Goal: Task Accomplishment & Management: Manage account settings

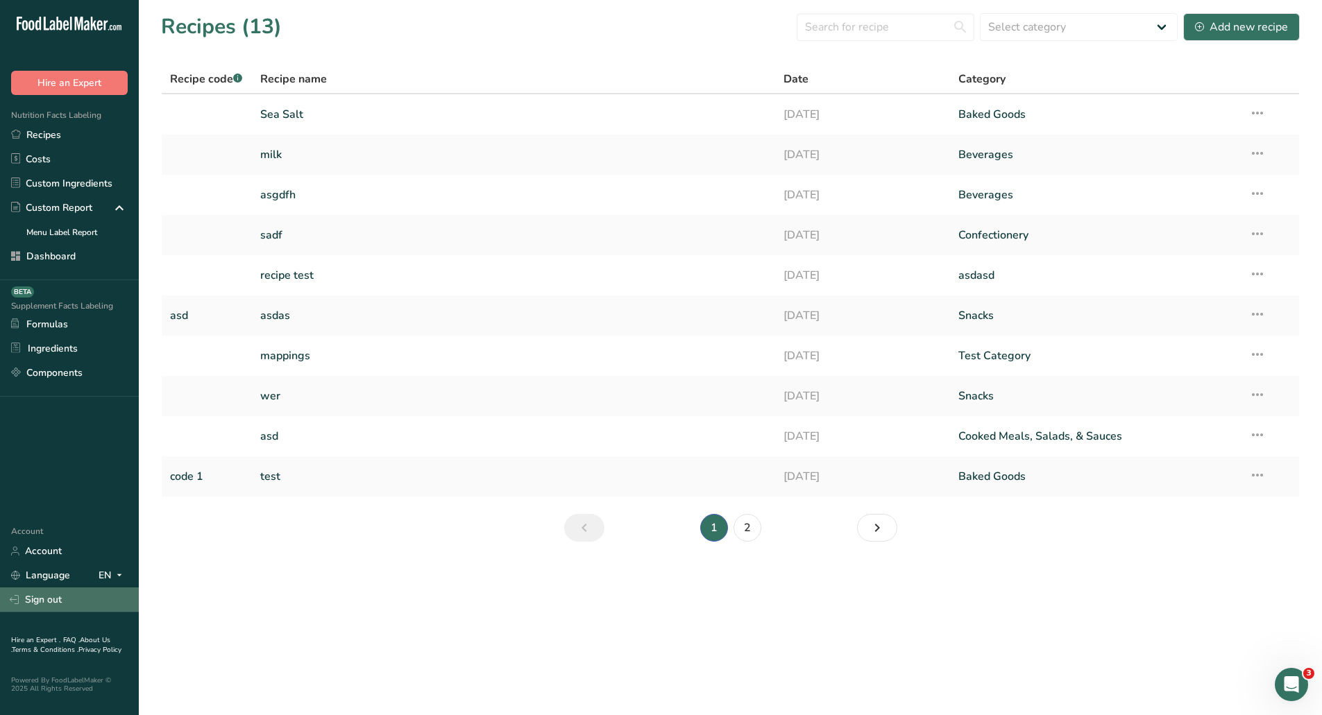
click at [59, 596] on link "Sign out" at bounding box center [69, 600] width 139 height 24
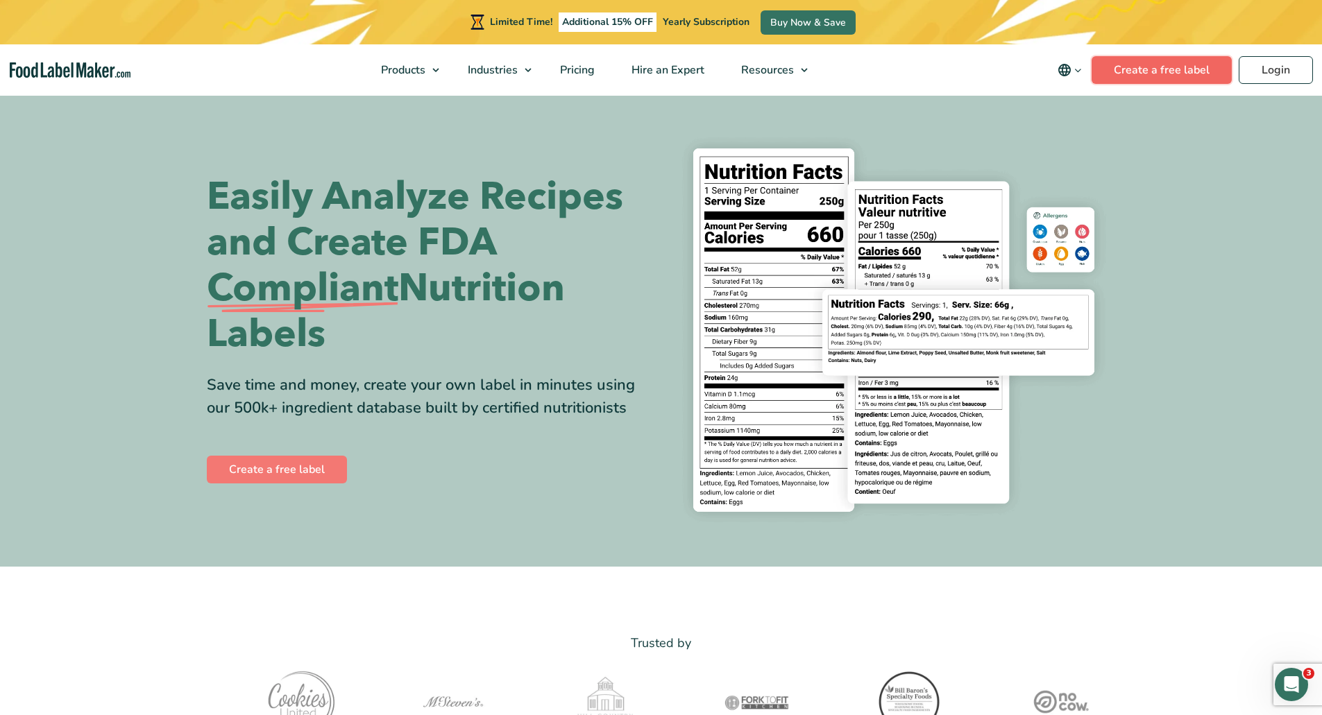
click at [1167, 82] on link "Create a free label" at bounding box center [1161, 70] width 140 height 28
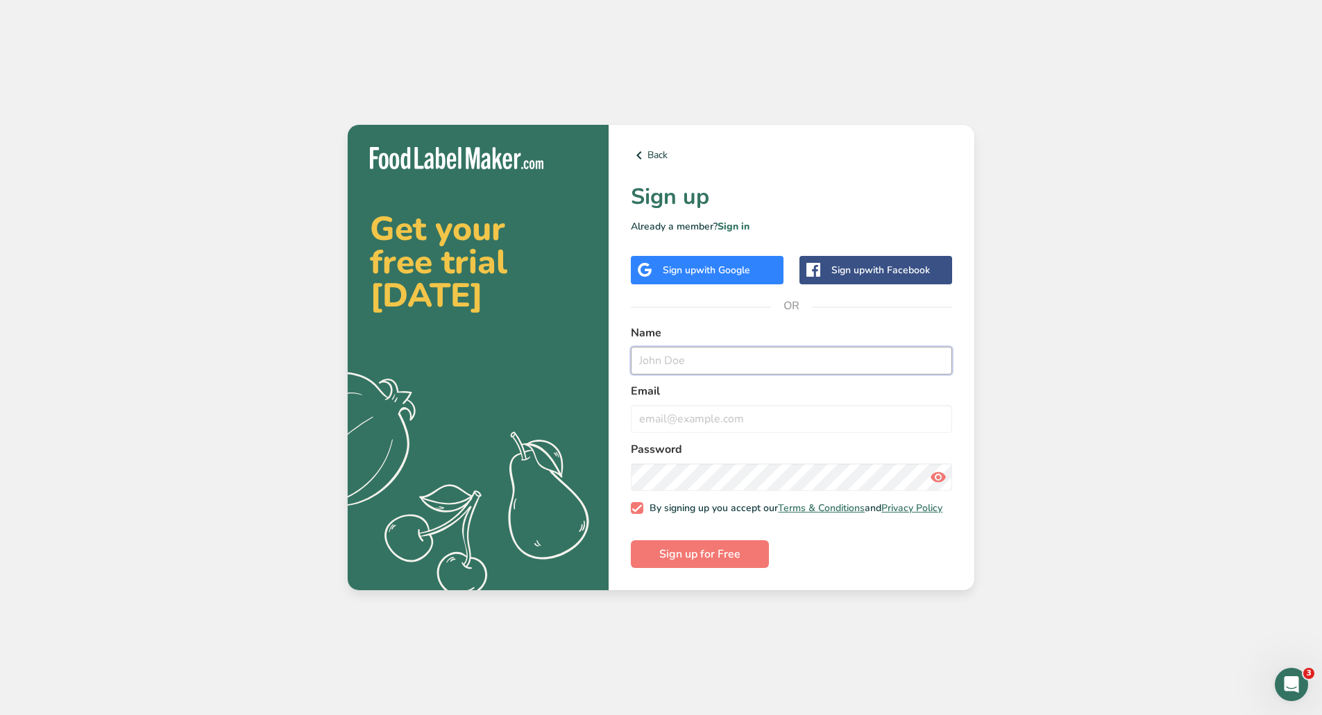
click at [767, 350] on input "text" at bounding box center [791, 361] width 321 height 28
type input "Clover Migration Test"
type input "clover_migrat"
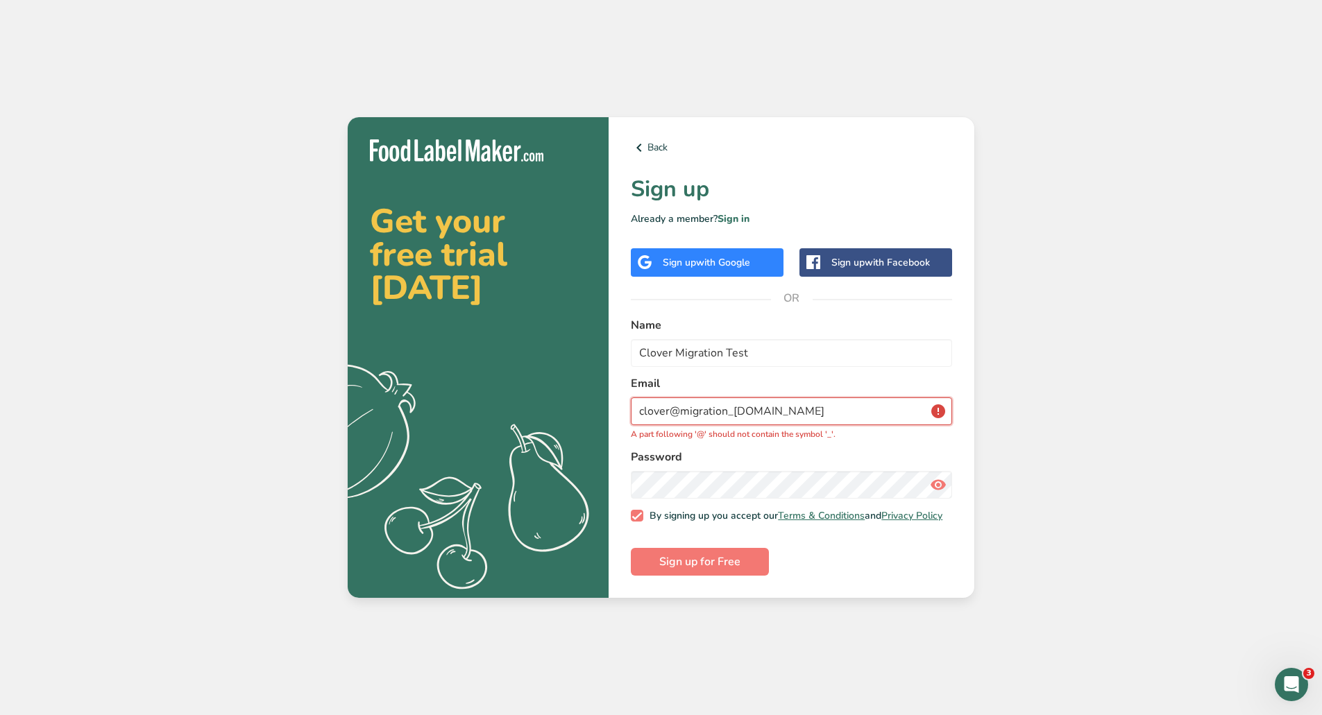
click at [731, 405] on input "clover@migration_test.com" at bounding box center [791, 412] width 321 height 28
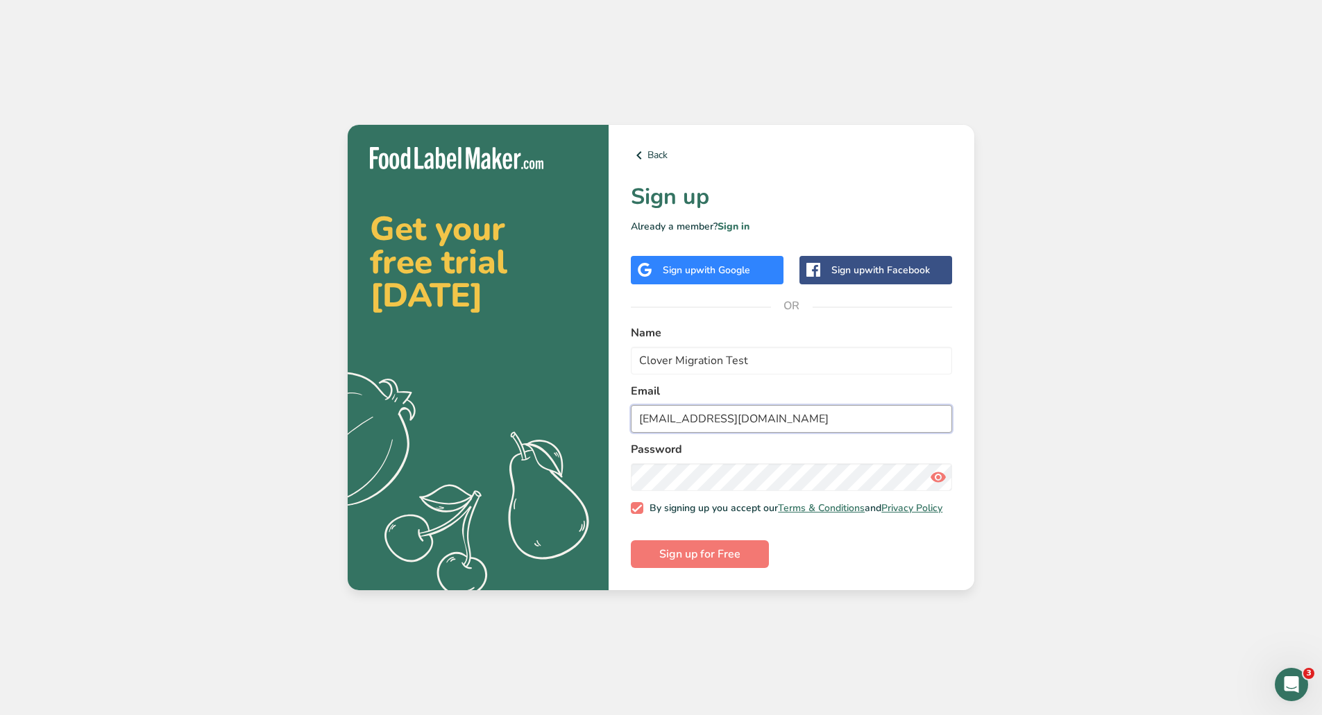
click at [718, 416] on input "[EMAIL_ADDRESS][DOMAIN_NAME]" at bounding box center [791, 419] width 321 height 28
click at [718, 416] on input "clover@migration-test.com" at bounding box center [791, 419] width 321 height 28
type input "[EMAIL_ADDRESS][DOMAIN_NAME]"
click at [945, 472] on icon at bounding box center [938, 477] width 17 height 25
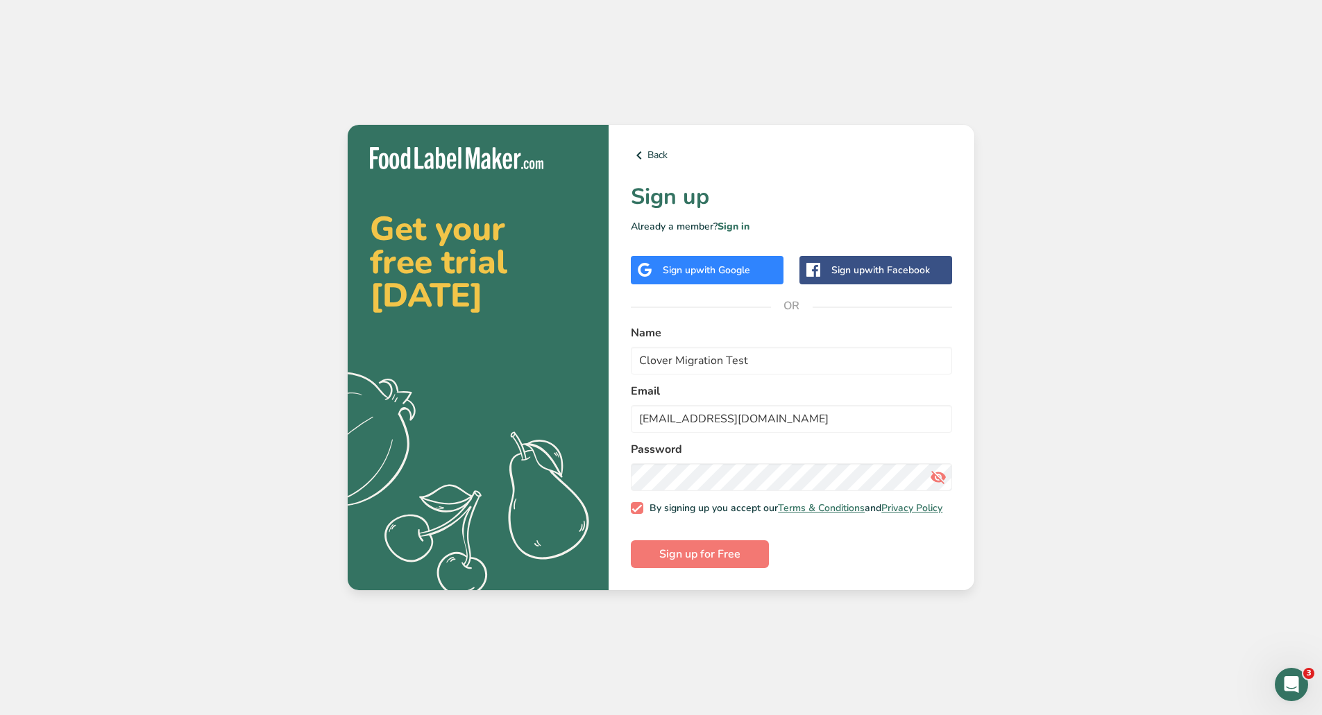
click at [862, 528] on form "Name Clover Migration Test Email clover@migration-test.com Password By signing …" at bounding box center [791, 447] width 321 height 244
click at [690, 553] on span "Sign up for Free" at bounding box center [699, 554] width 81 height 17
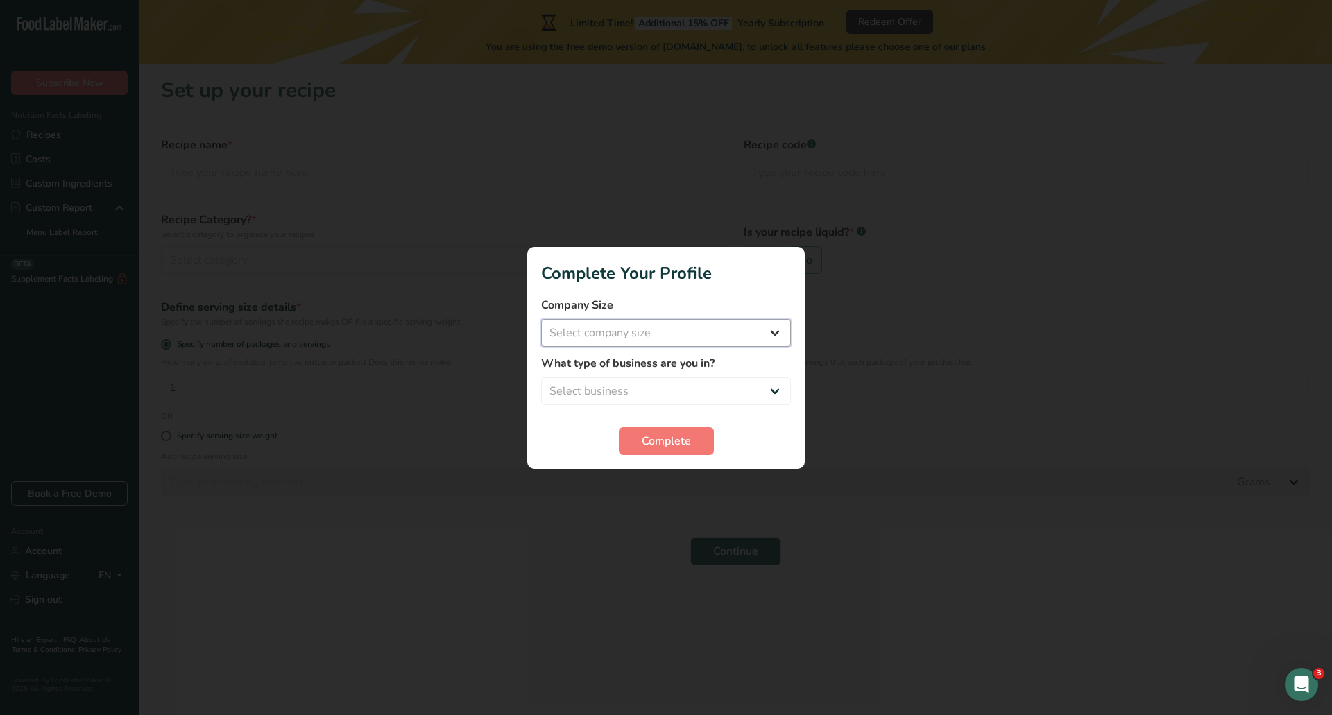
click at [715, 336] on select "Select company size Fewer than 10 Employees 10 to 50 Employees 51 to 500 Employ…" at bounding box center [666, 333] width 250 height 28
select select "1"
click at [541, 319] on select "Select company size Fewer than 10 Employees 10 to 50 Employees 51 to 500 Employ…" at bounding box center [666, 333] width 250 height 28
click at [667, 393] on select "Select business Packaged Food Manufacturer Restaurant & Cafe Bakery Meal Plans …" at bounding box center [666, 391] width 250 height 28
select select "2"
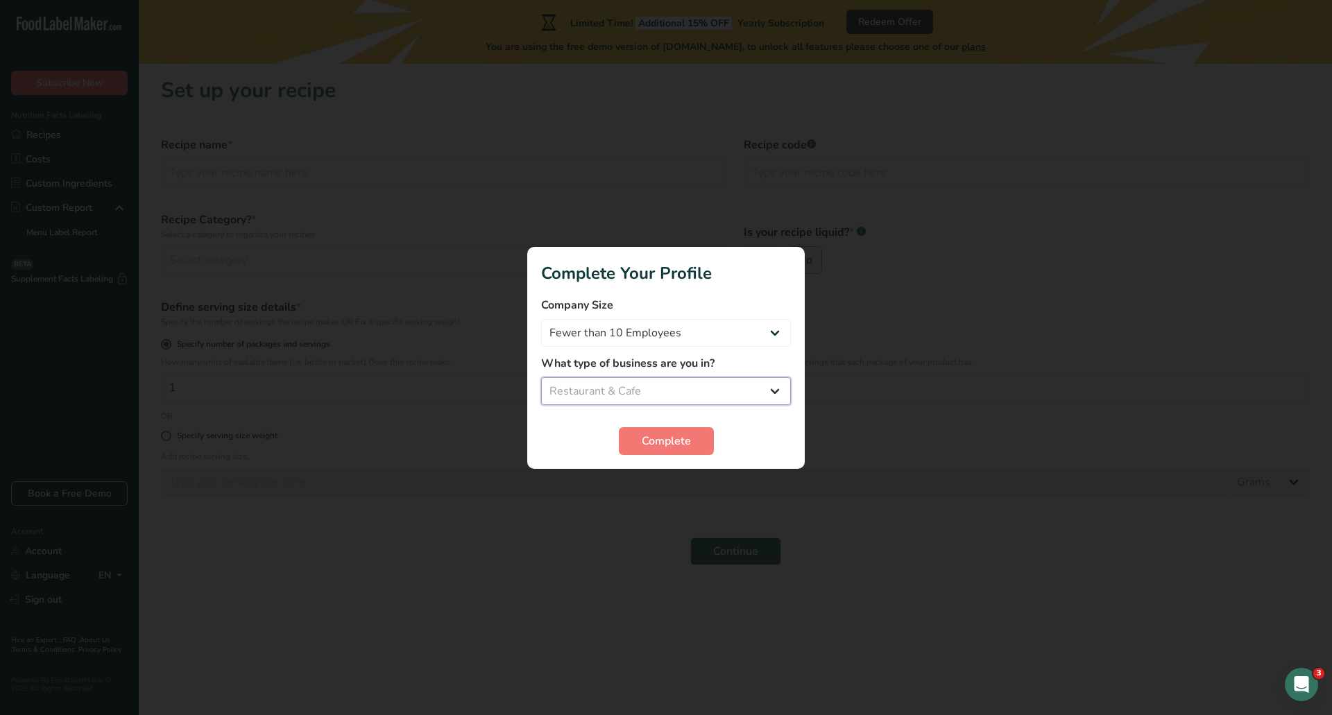
click at [541, 377] on select "Select business Packaged Food Manufacturer Restaurant & Cafe Bakery Meal Plans …" at bounding box center [666, 391] width 250 height 28
click at [670, 438] on span "Complete" at bounding box center [666, 441] width 49 height 17
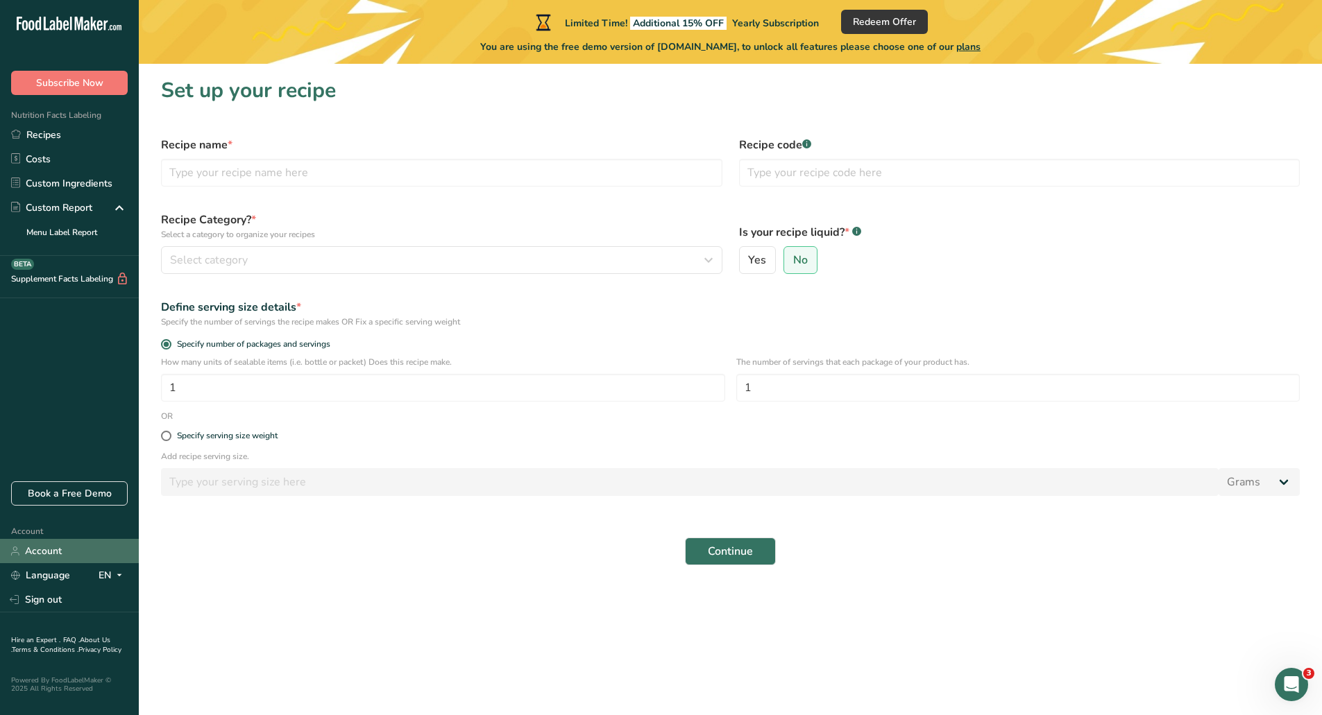
click at [37, 556] on link "Account" at bounding box center [69, 551] width 139 height 24
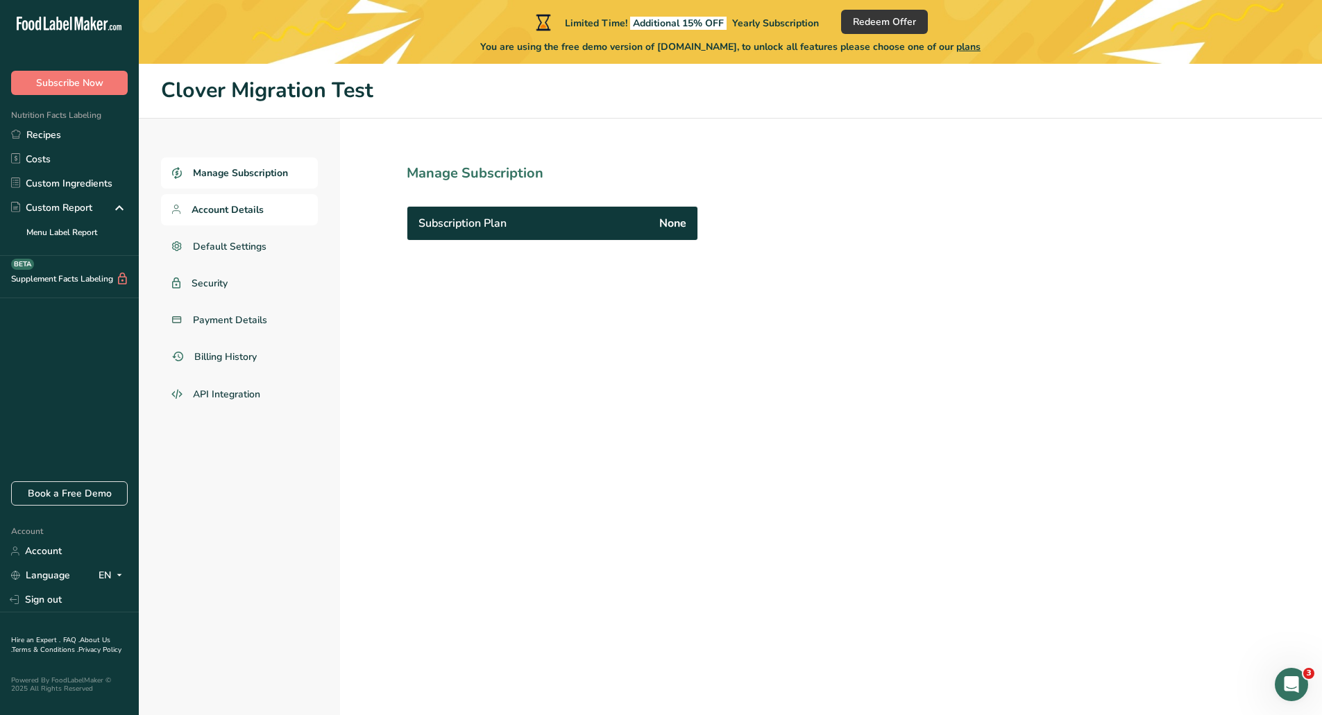
click at [211, 209] on span "Account Details" at bounding box center [227, 210] width 72 height 15
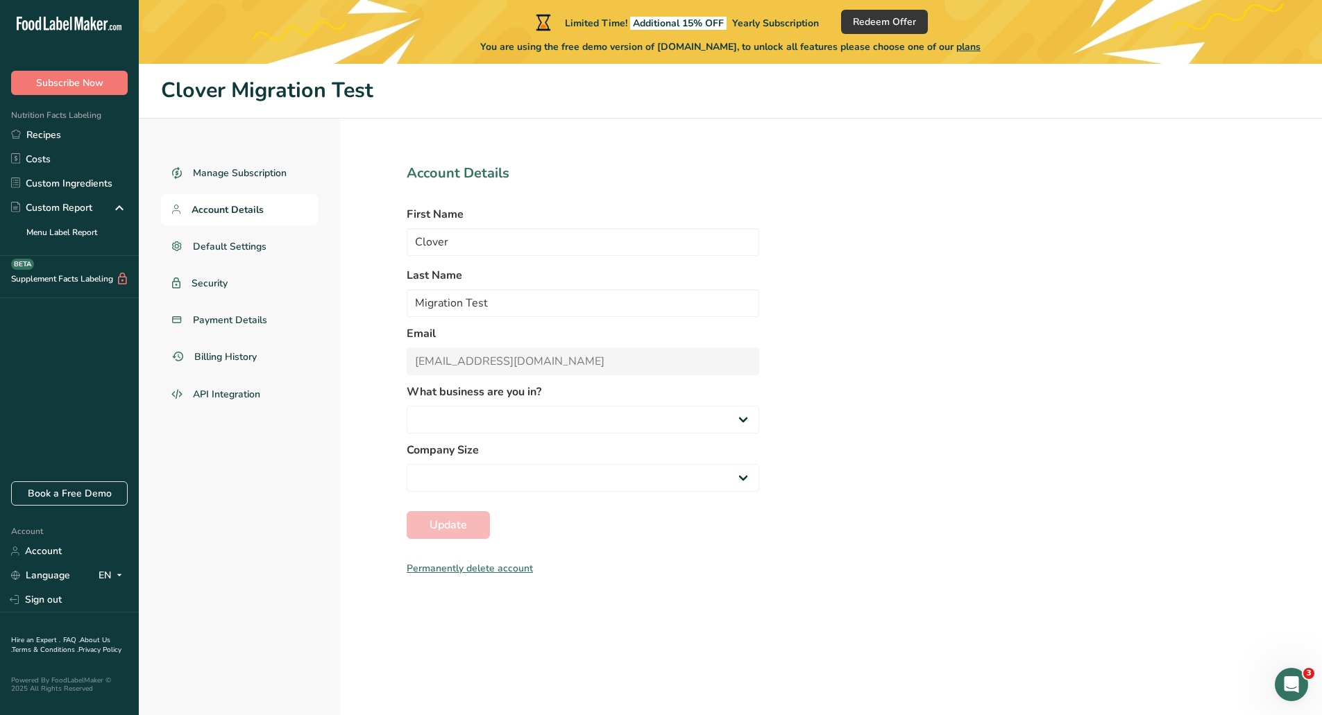
select select
select select "2"
click at [930, 380] on div "Manage Subscription Account Details Default Settings Security Payment Details B…" at bounding box center [730, 449] width 1183 height 660
click at [48, 601] on link "Sign out" at bounding box center [69, 600] width 139 height 24
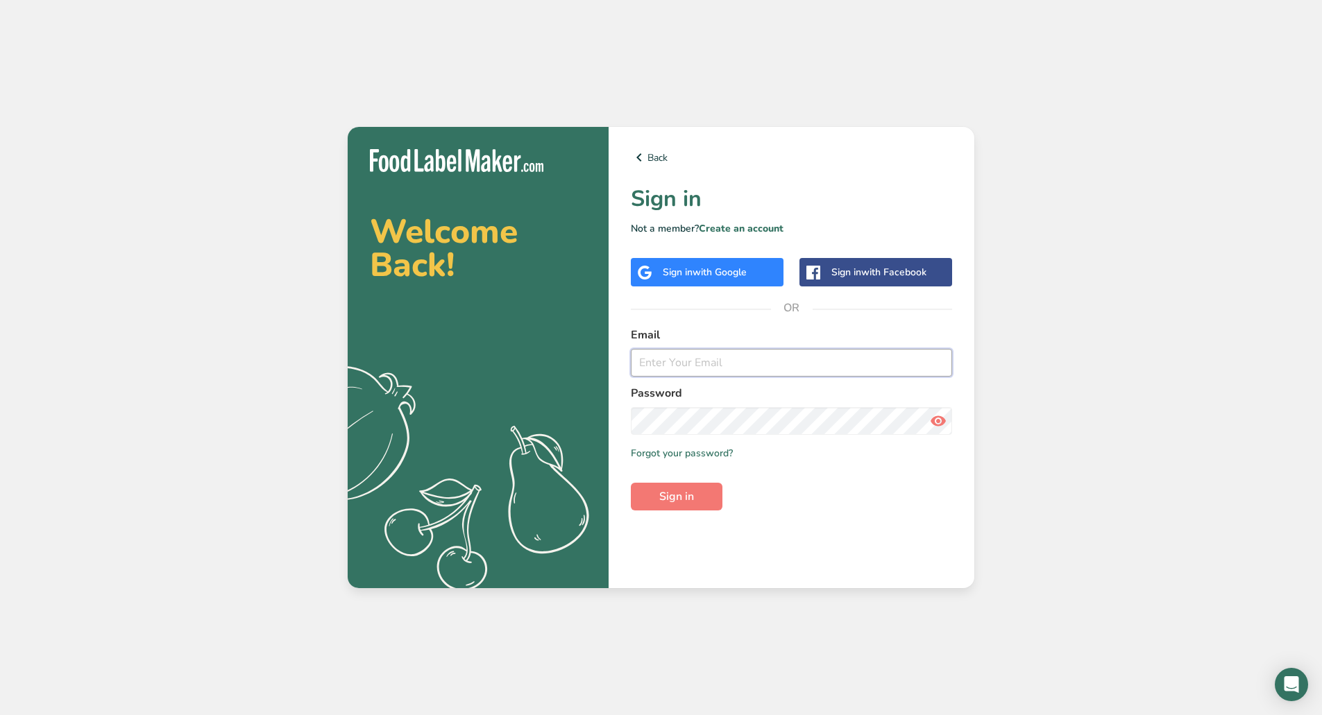
click at [683, 372] on input "email" at bounding box center [791, 363] width 321 height 28
type input "marc@foodlabelmaker.com"
click at [631, 483] on button "Sign in" at bounding box center [677, 497] width 92 height 28
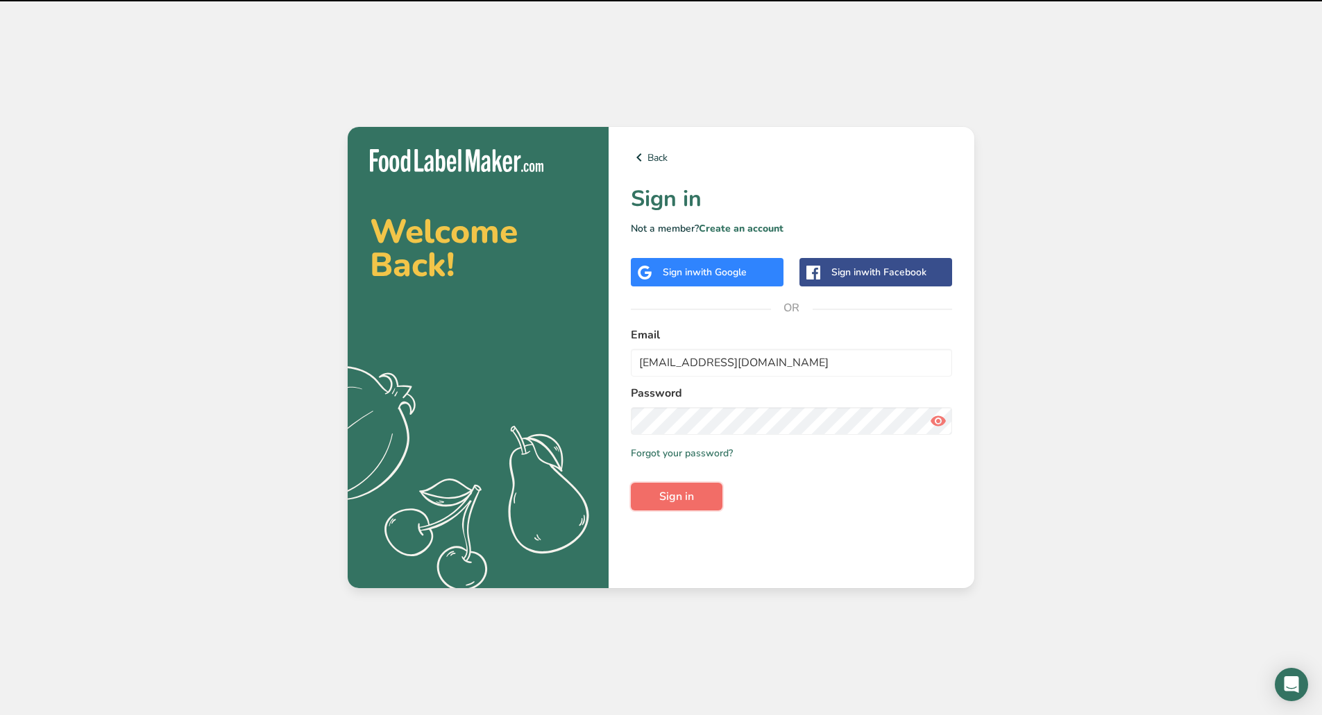
click at [673, 500] on span "Sign in" at bounding box center [676, 496] width 35 height 17
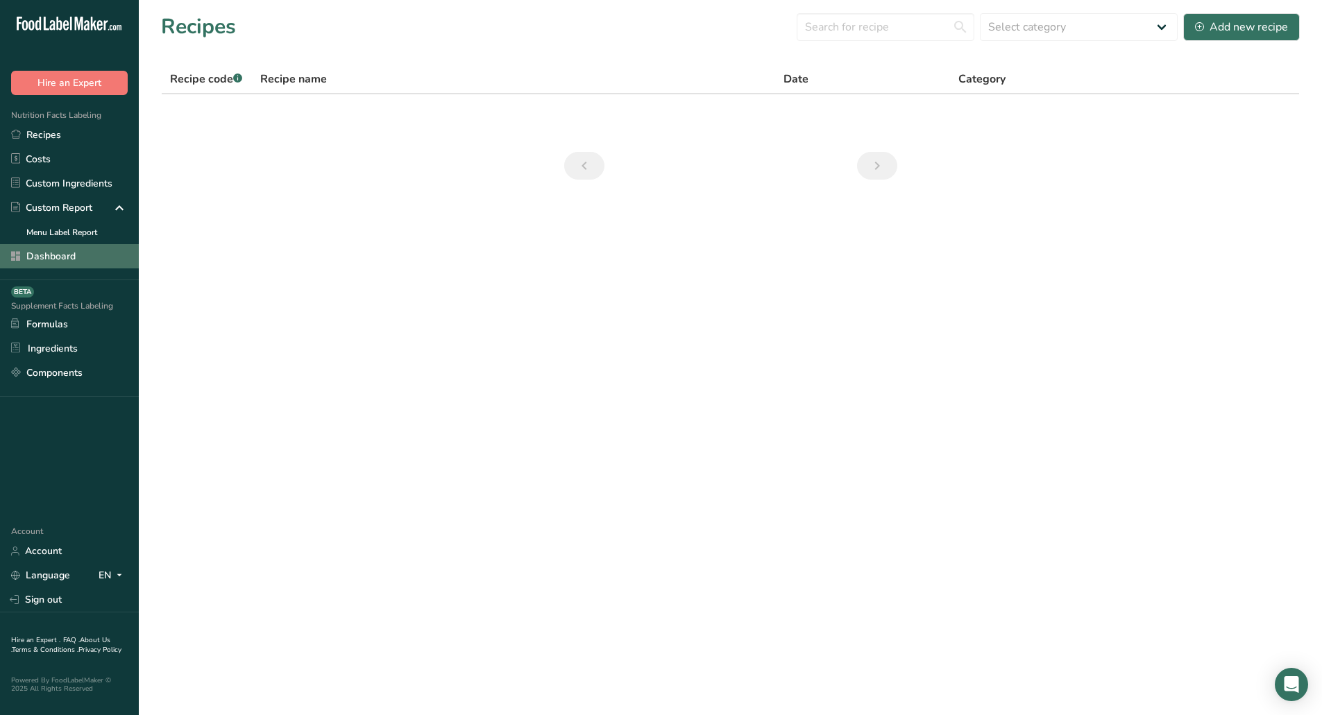
click at [35, 260] on link "Dashboard" at bounding box center [69, 256] width 139 height 24
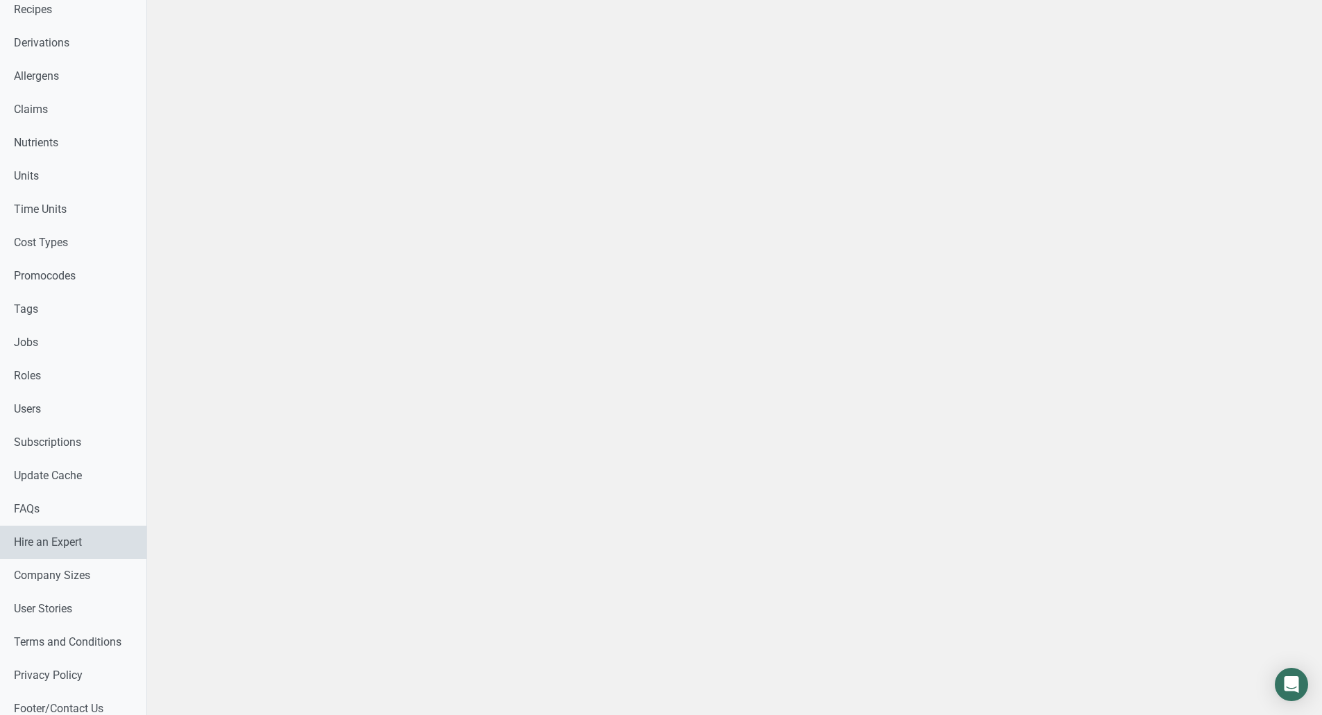
scroll to position [555, 0]
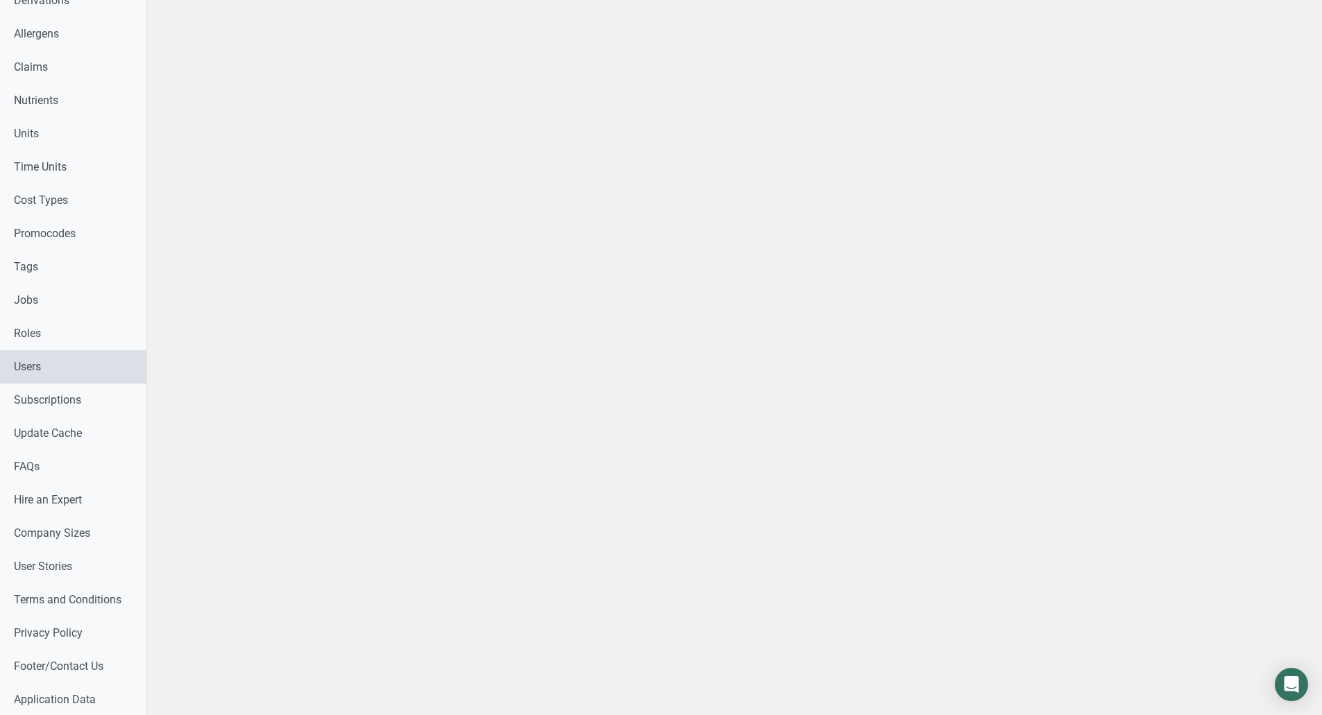
click at [51, 366] on link "Users" at bounding box center [73, 366] width 146 height 33
select select
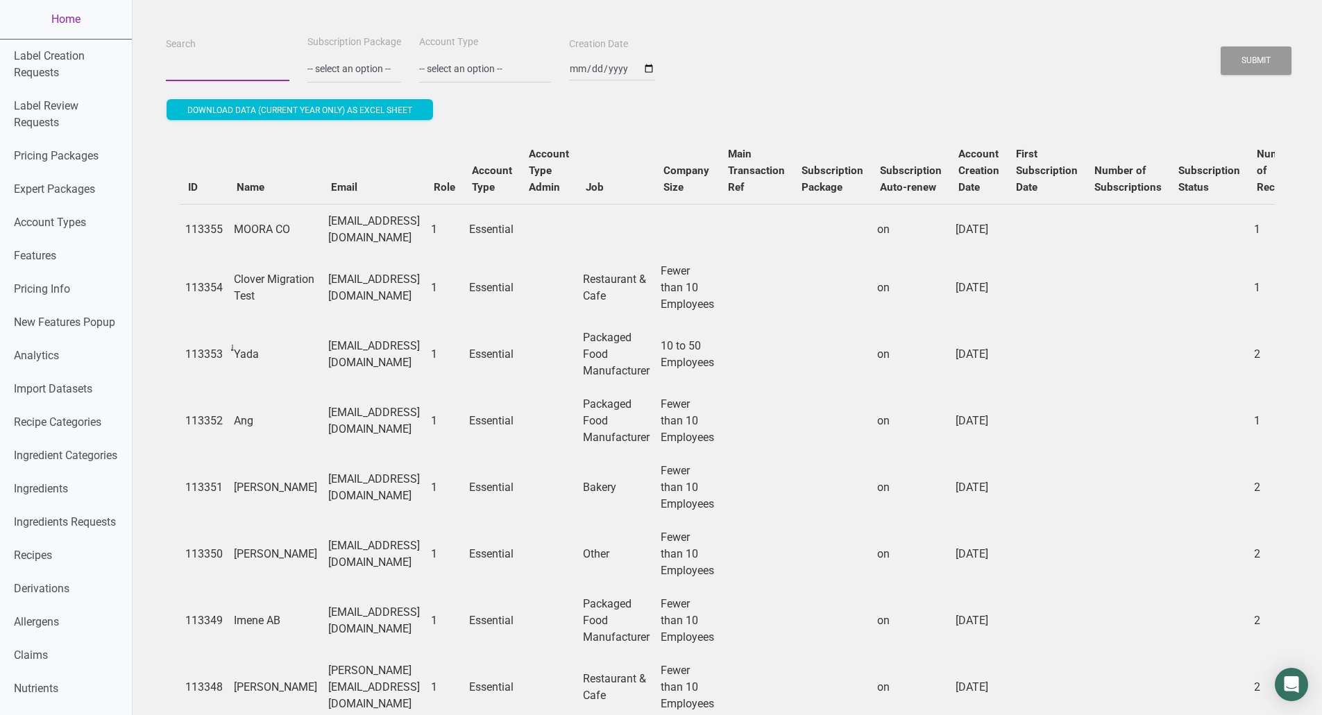
click at [232, 64] on input "Search" at bounding box center [227, 68] width 123 height 25
paste input "clover@migration-test.com"
type input "clover@migration-test.com"
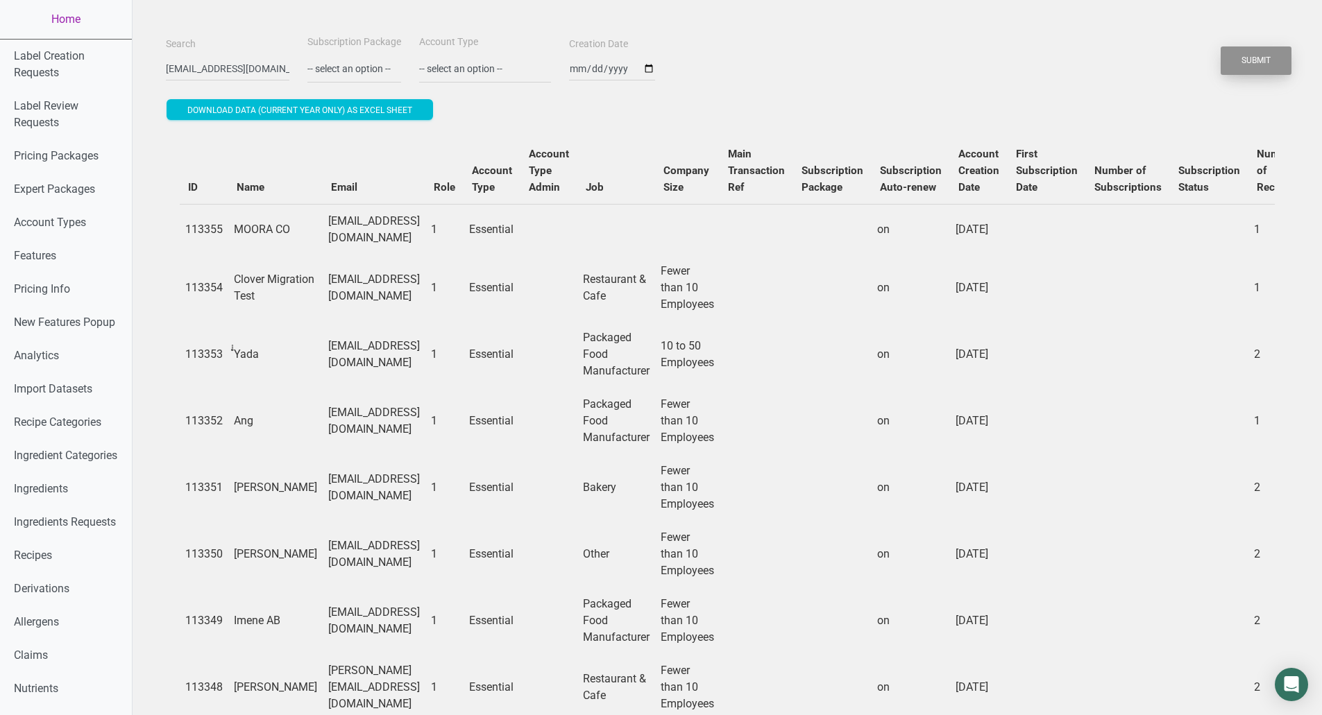
click at [1249, 68] on button "Submit" at bounding box center [1255, 60] width 71 height 28
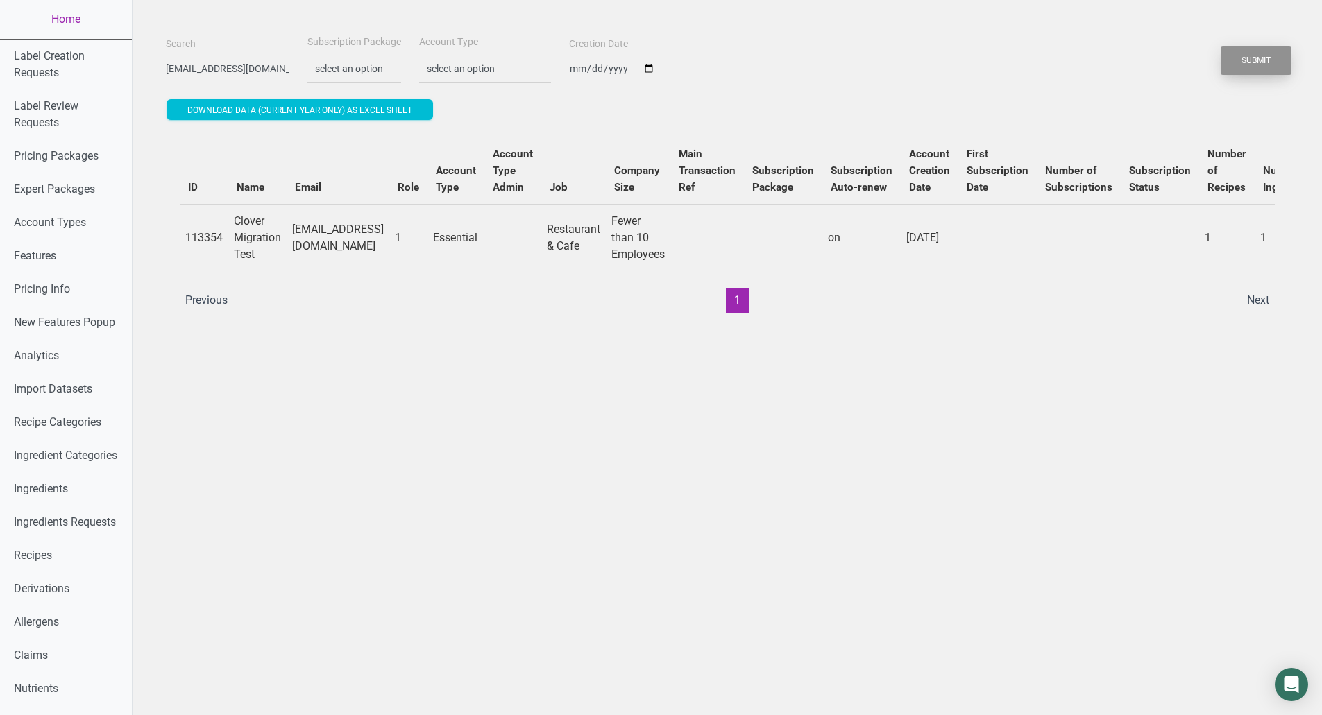
scroll to position [0, 216]
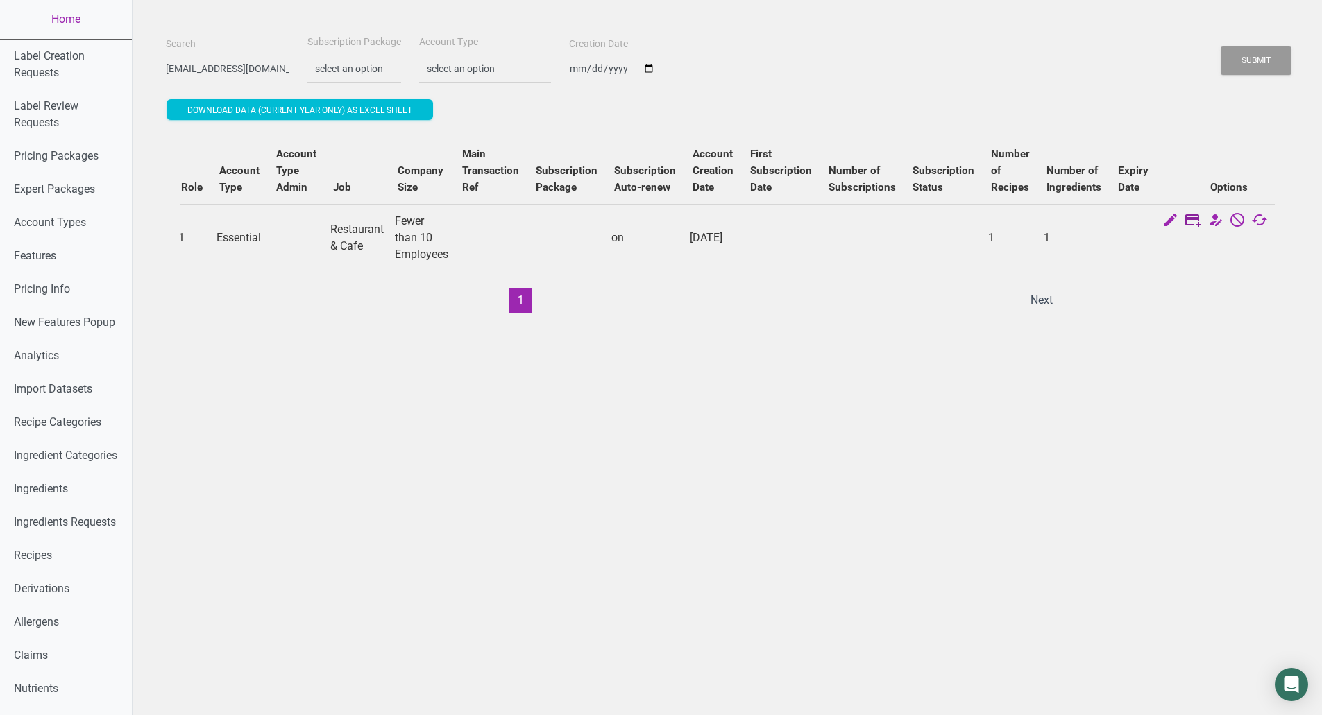
click at [1184, 223] on icon at bounding box center [1192, 221] width 17 height 19
select select "US"
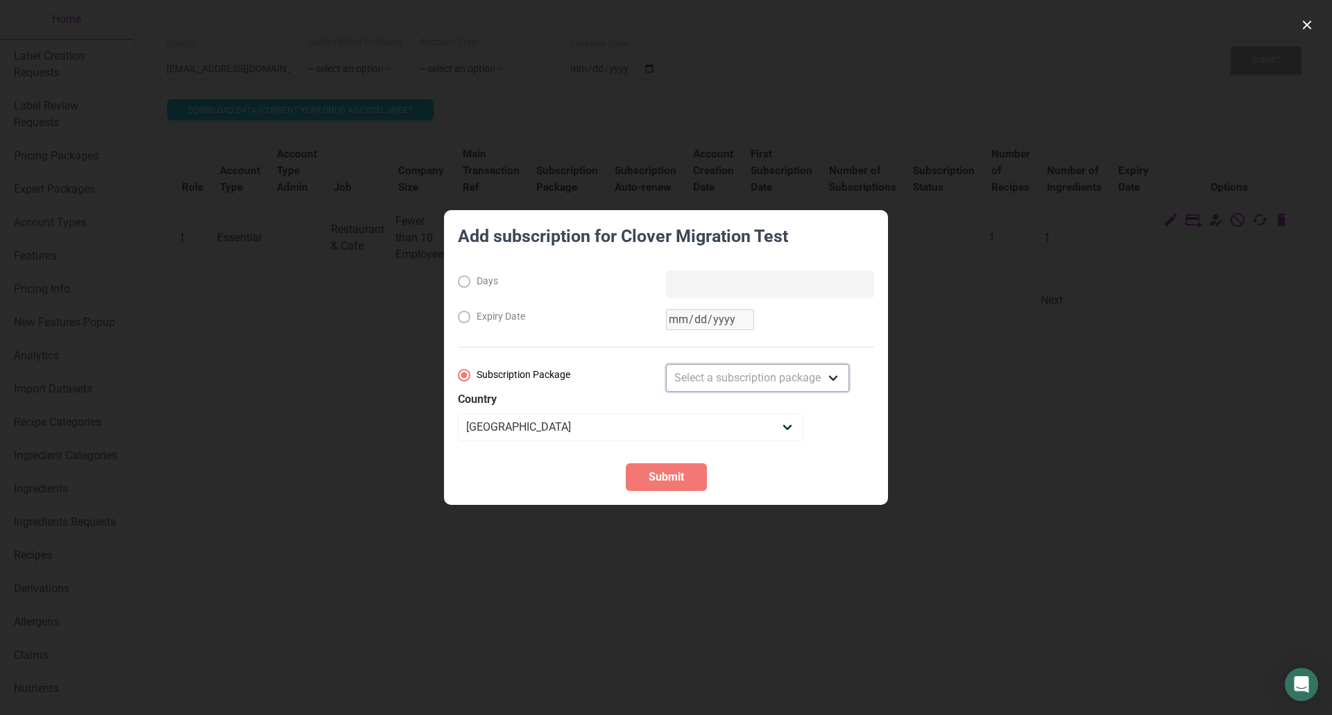
click at [793, 373] on select "Select a subscription package Monthly Yearly Quarterly Free Trial" at bounding box center [757, 378] width 183 height 28
select select "8"
click at [666, 364] on select "Select a subscription package Monthly Yearly Quarterly Free Trial" at bounding box center [757, 378] width 183 height 28
click at [944, 453] on div at bounding box center [666, 357] width 1332 height 715
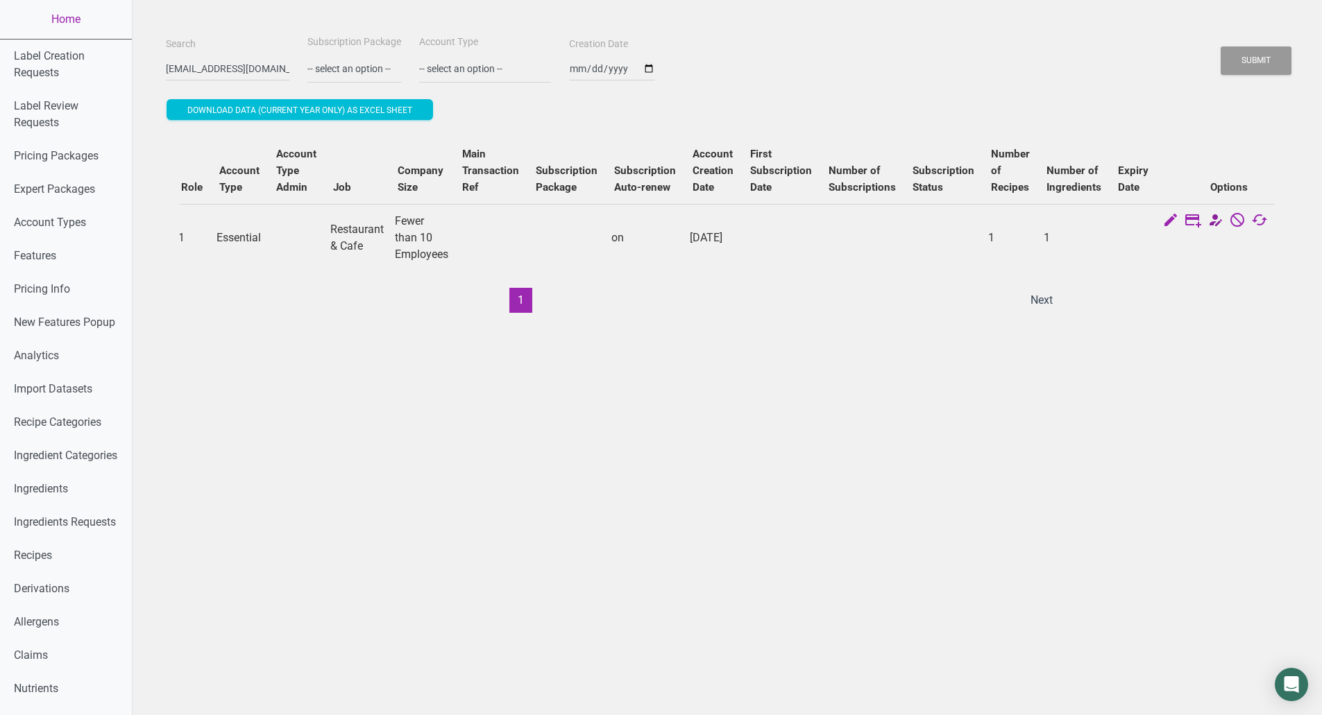
click at [1207, 221] on icon at bounding box center [1215, 221] width 17 height 19
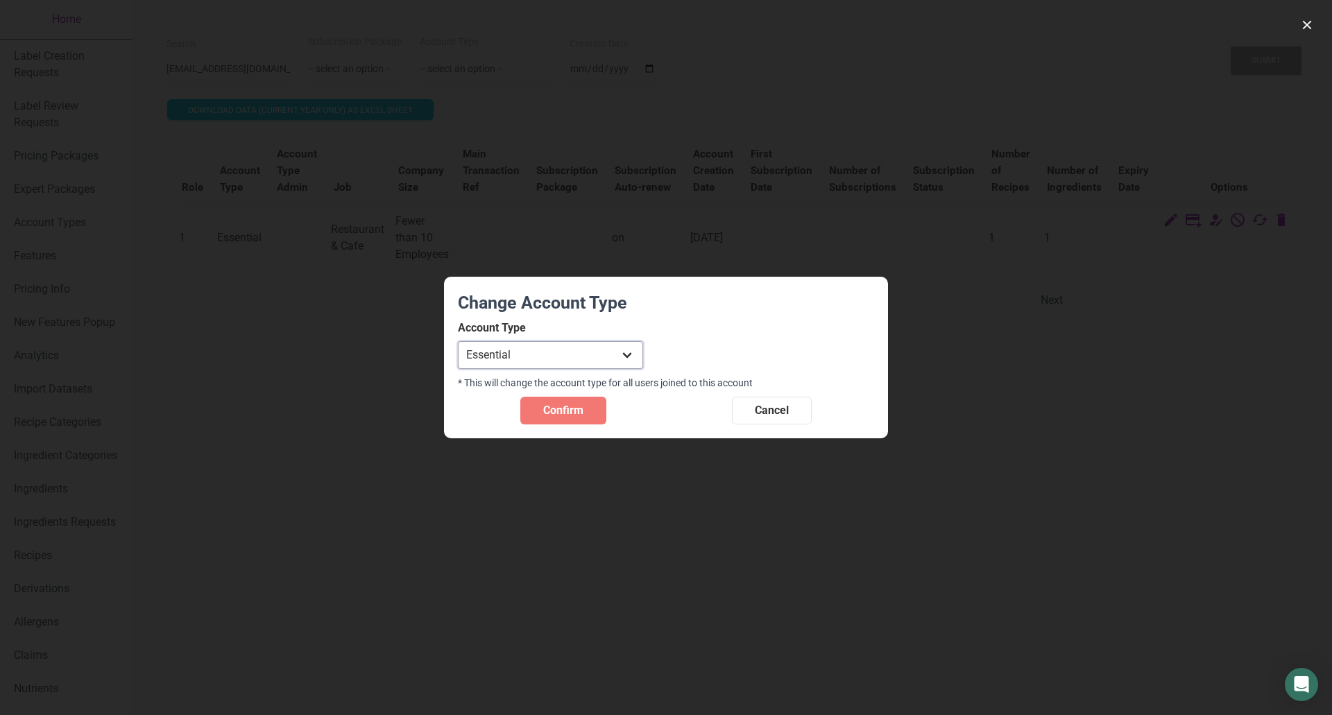
click at [631, 356] on select "Individual Essential Pro Business Old Enterprise 3 Users (799$) Old Enterprise …" at bounding box center [550, 355] width 185 height 28
select select "33"
click at [458, 341] on select "Individual Essential Pro Business Old Enterprise 3 Users (799$) Old Enterprise …" at bounding box center [550, 355] width 185 height 28
click at [566, 407] on span "Confirm" at bounding box center [563, 410] width 40 height 17
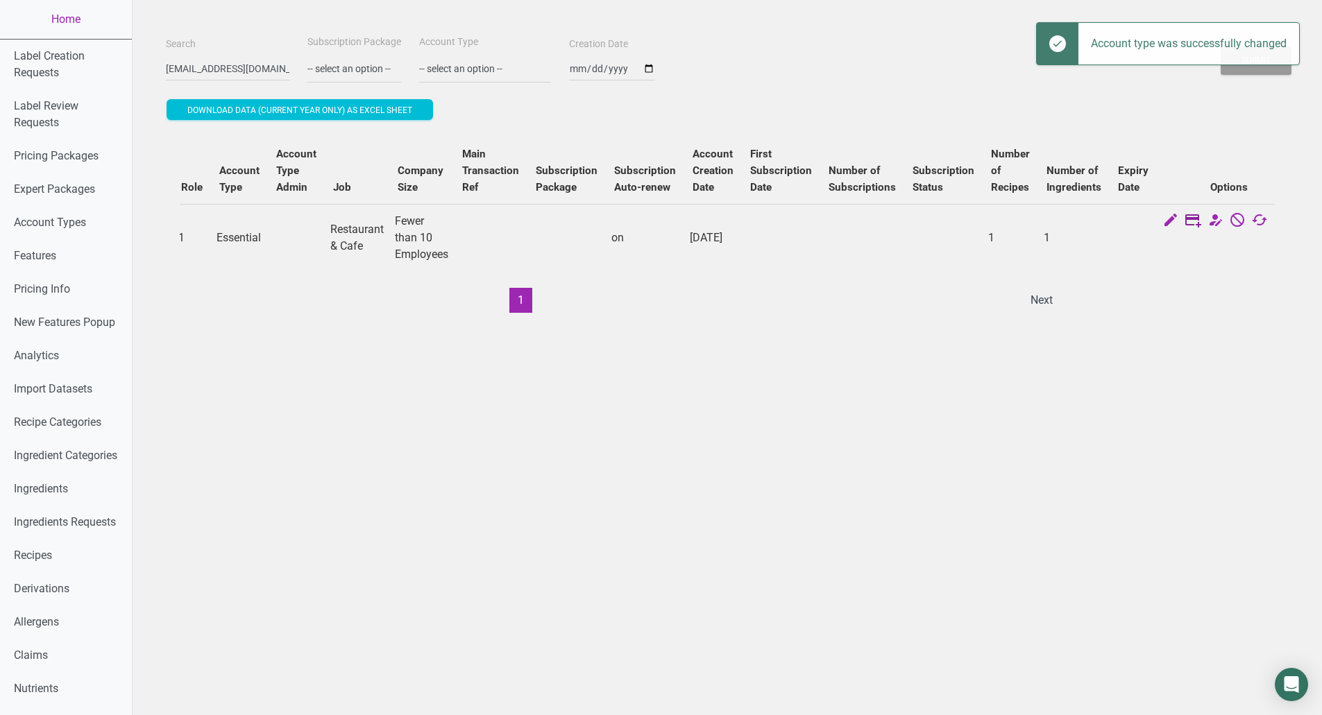
click at [1184, 222] on icon at bounding box center [1192, 221] width 17 height 19
select select "US"
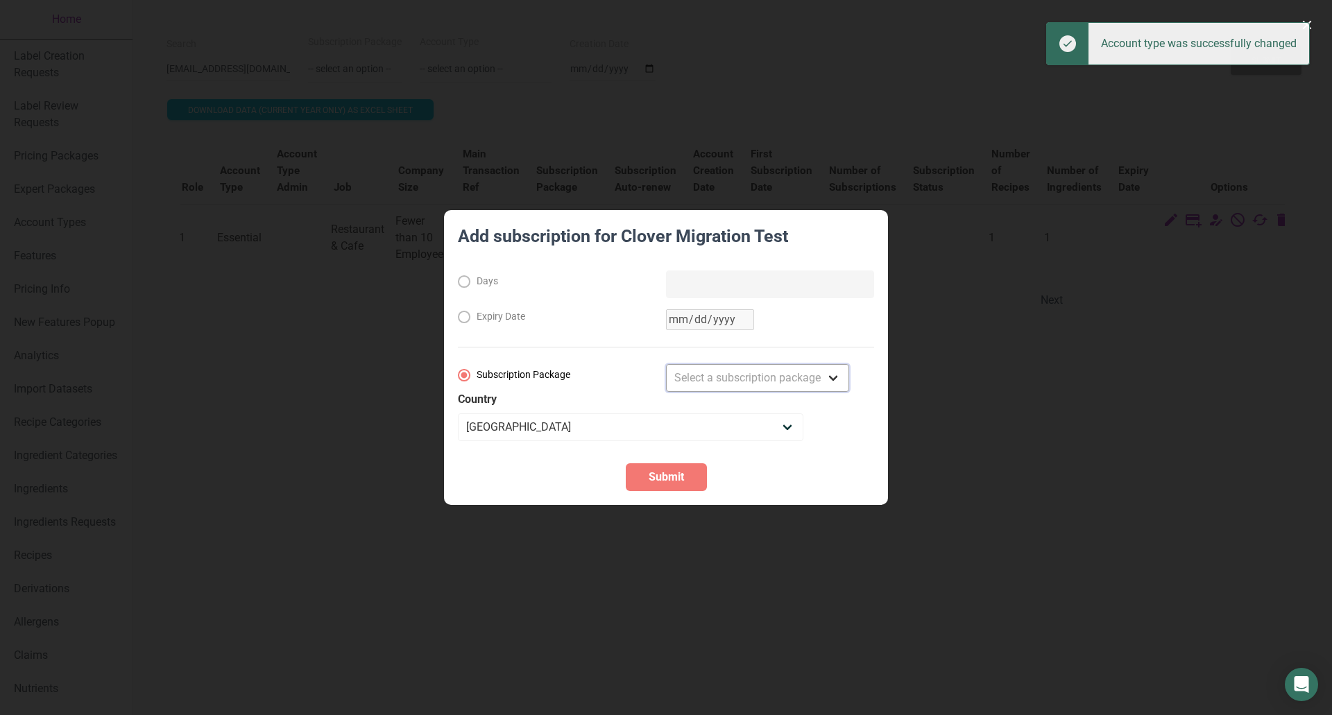
click at [772, 371] on select "Select a subscription package Monthly Yearly Quarterly Free Trial" at bounding box center [757, 378] width 183 height 28
select select "8"
click at [666, 364] on select "Select a subscription package Monthly Yearly Quarterly Free Trial" at bounding box center [757, 378] width 183 height 28
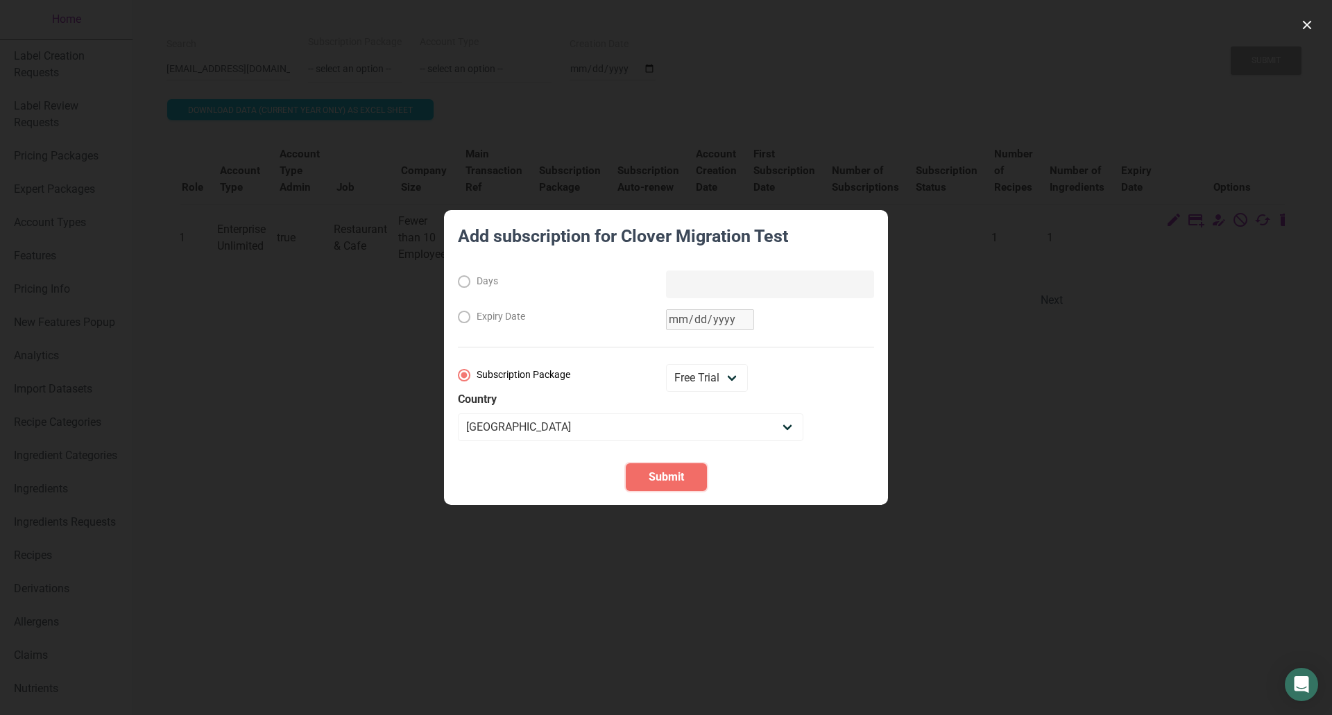
click at [670, 475] on span "Submit" at bounding box center [666, 477] width 35 height 17
click at [670, 475] on div "Submit" at bounding box center [666, 477] width 416 height 28
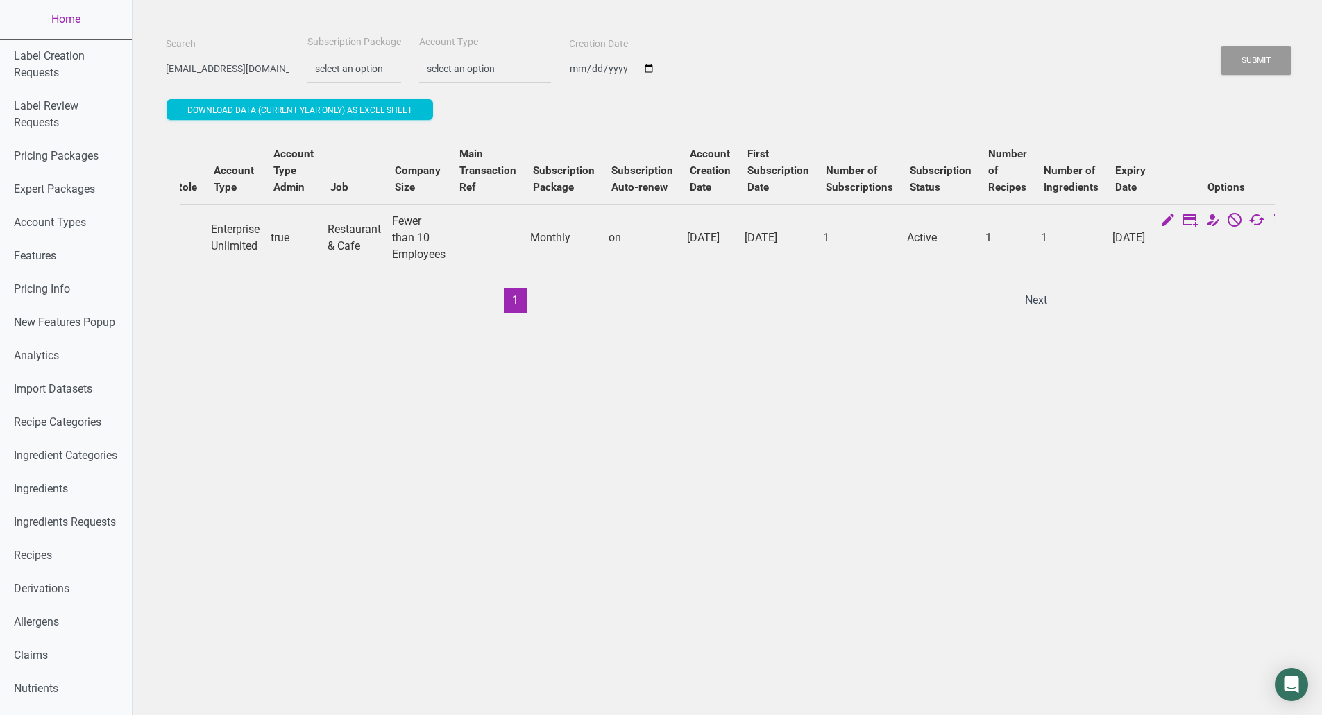
scroll to position [0, 0]
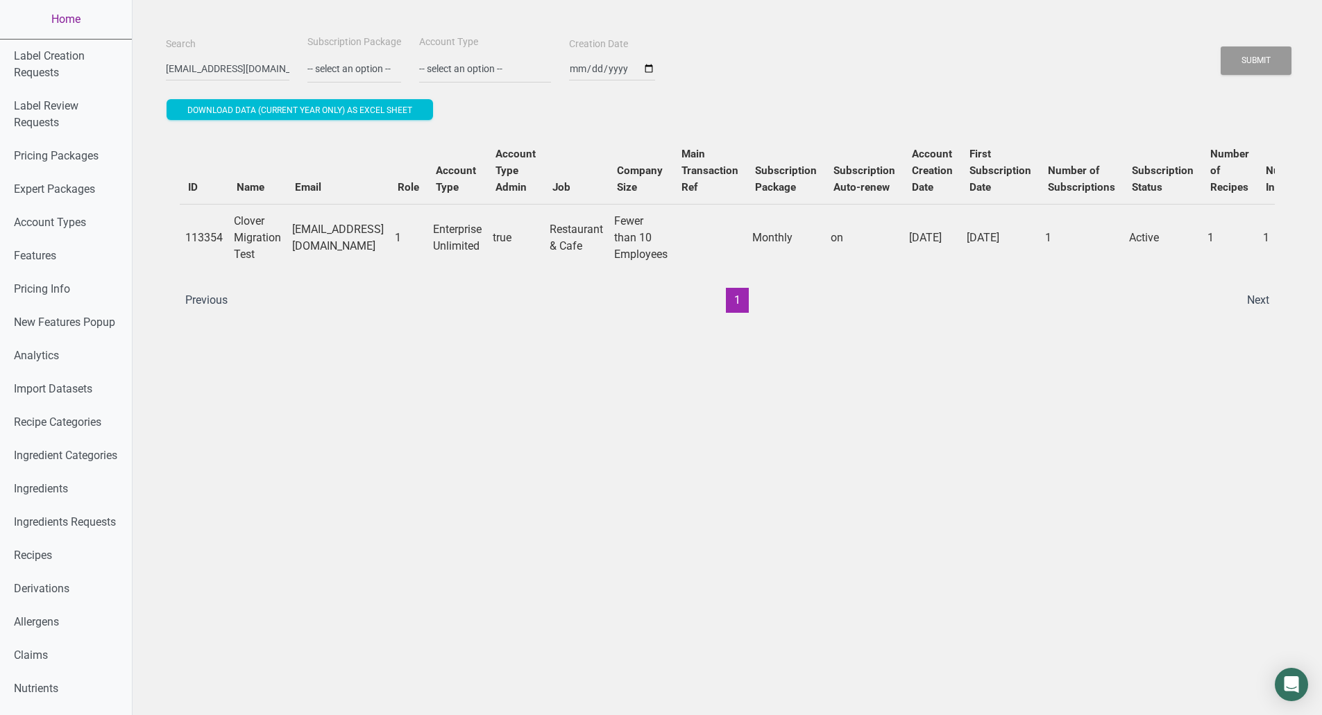
click at [61, 17] on link "Home" at bounding box center [66, 19] width 132 height 39
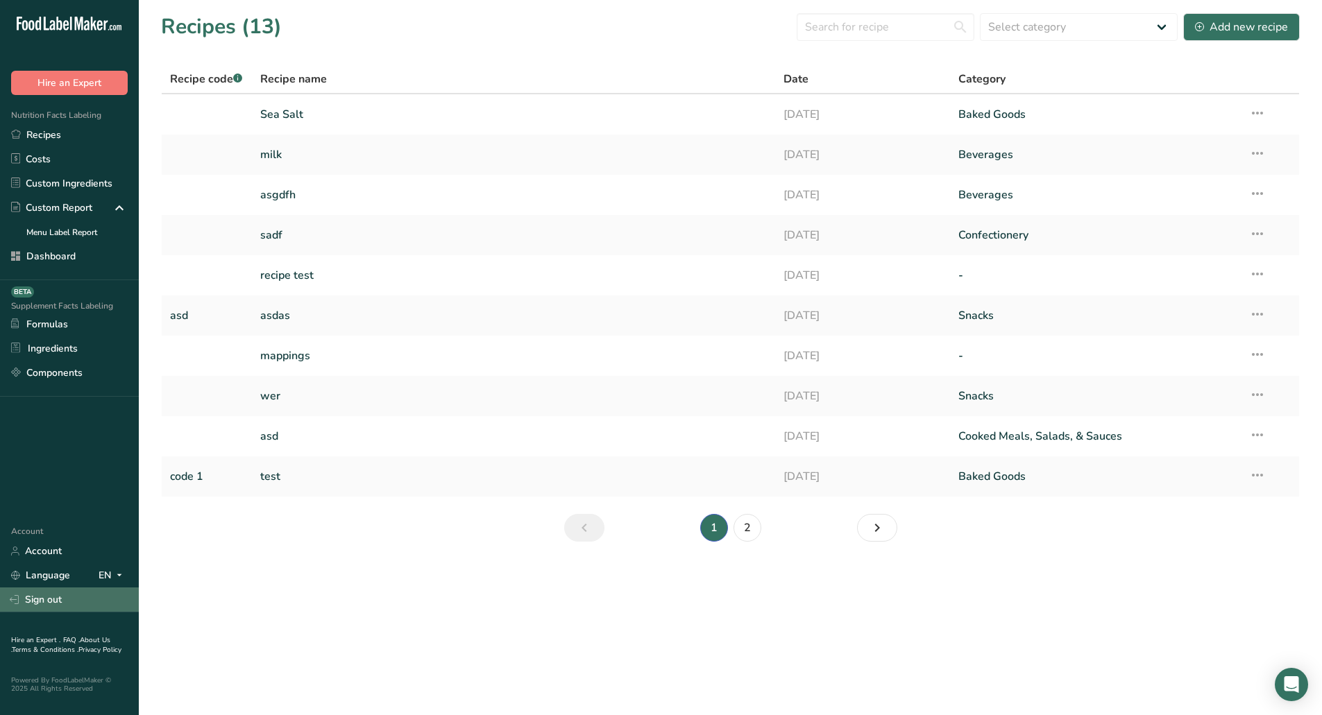
click at [46, 600] on link "Sign out" at bounding box center [69, 600] width 139 height 24
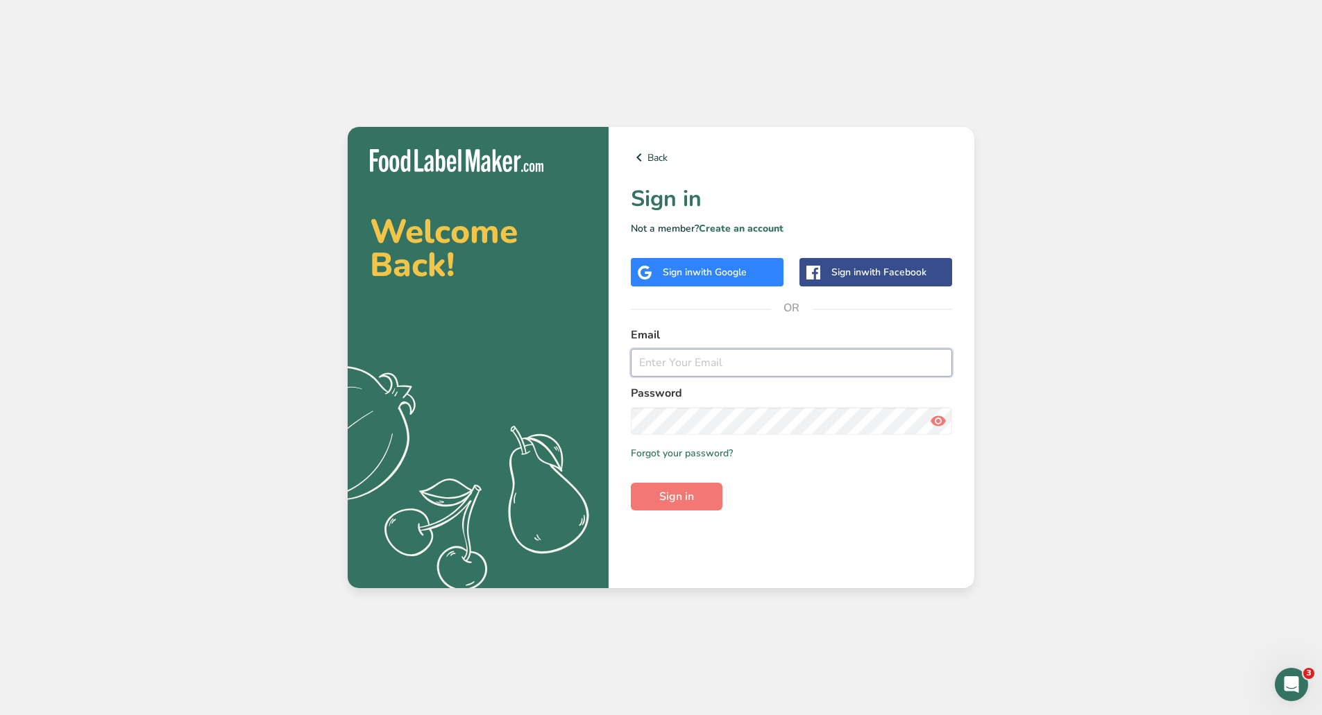
click at [738, 358] on input "email" at bounding box center [791, 363] width 321 height 28
click at [740, 363] on input "email" at bounding box center [791, 363] width 321 height 28
paste input "[EMAIL_ADDRESS][DOMAIN_NAME]"
type input "[EMAIL_ADDRESS][DOMAIN_NAME]"
click at [631, 483] on button "Sign in" at bounding box center [677, 497] width 92 height 28
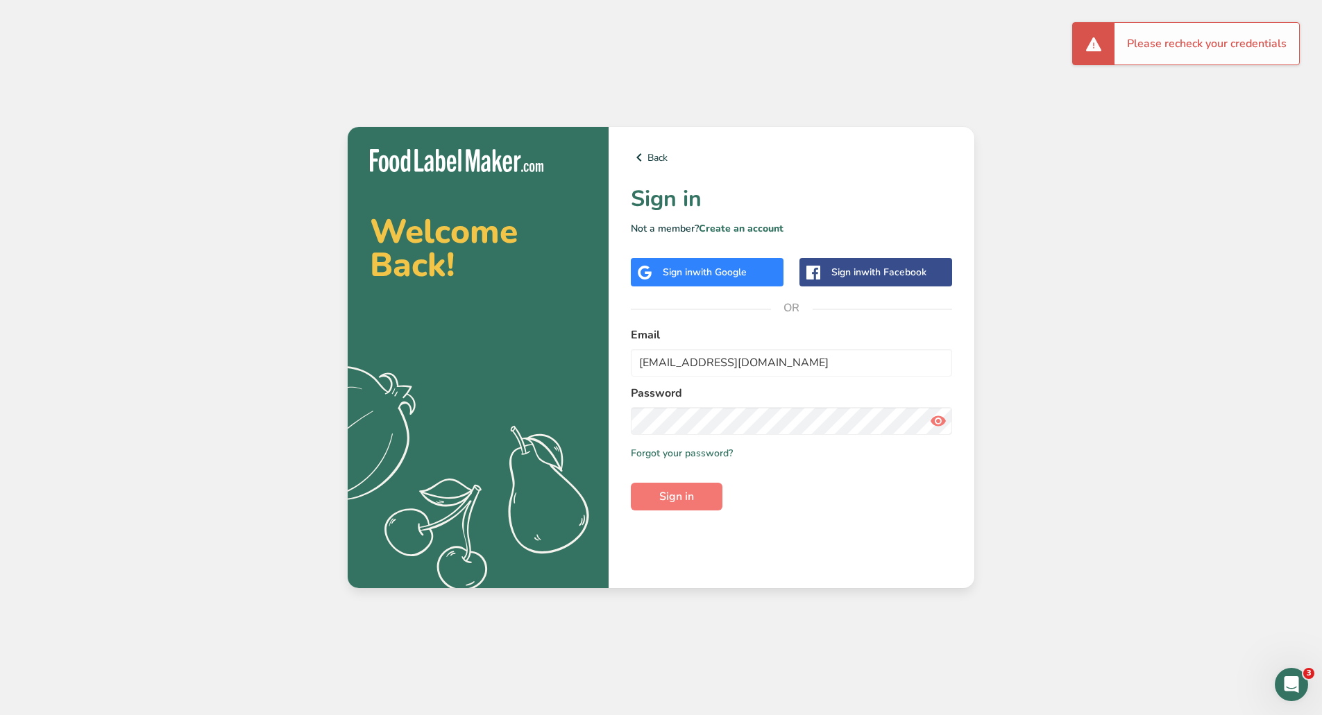
click at [937, 423] on icon at bounding box center [938, 421] width 17 height 25
click at [631, 483] on button "Sign in" at bounding box center [677, 497] width 92 height 28
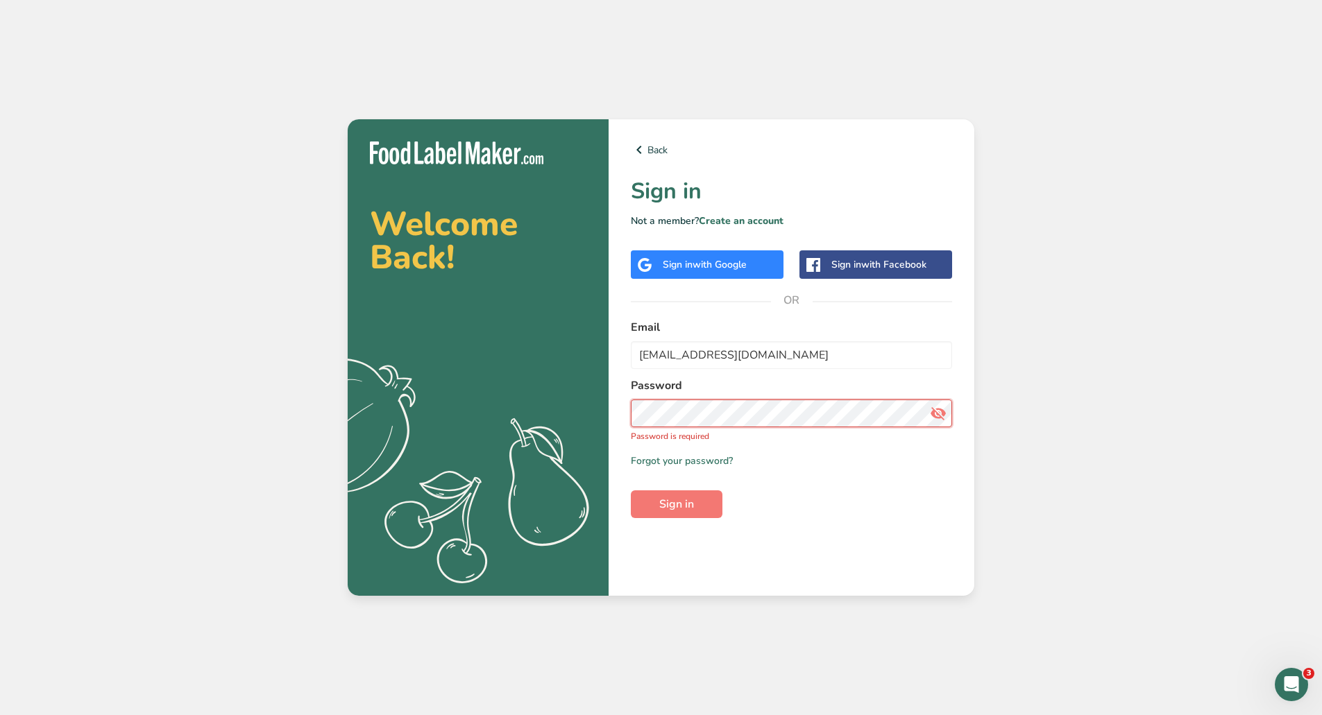
click at [631, 491] on button "Sign in" at bounding box center [677, 505] width 92 height 28
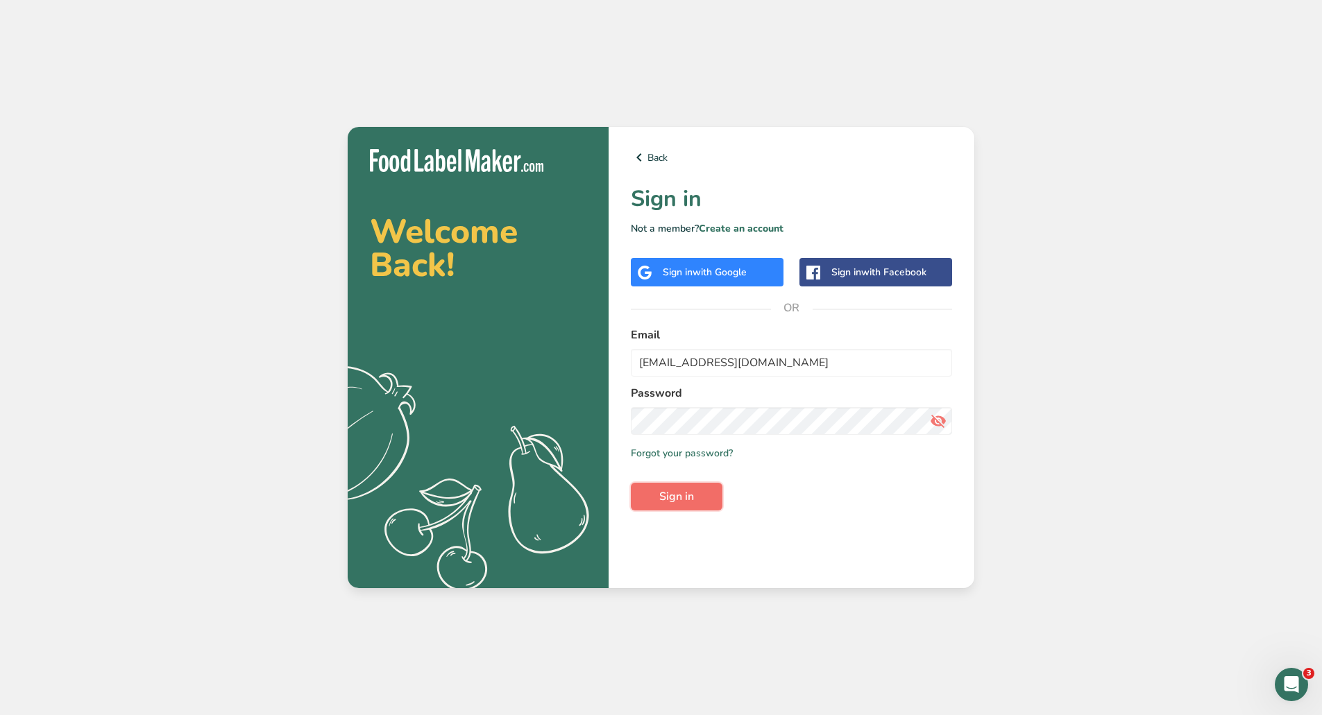
click at [679, 498] on span "Sign in" at bounding box center [676, 496] width 35 height 17
click at [631, 483] on button "Sign in" at bounding box center [677, 497] width 92 height 28
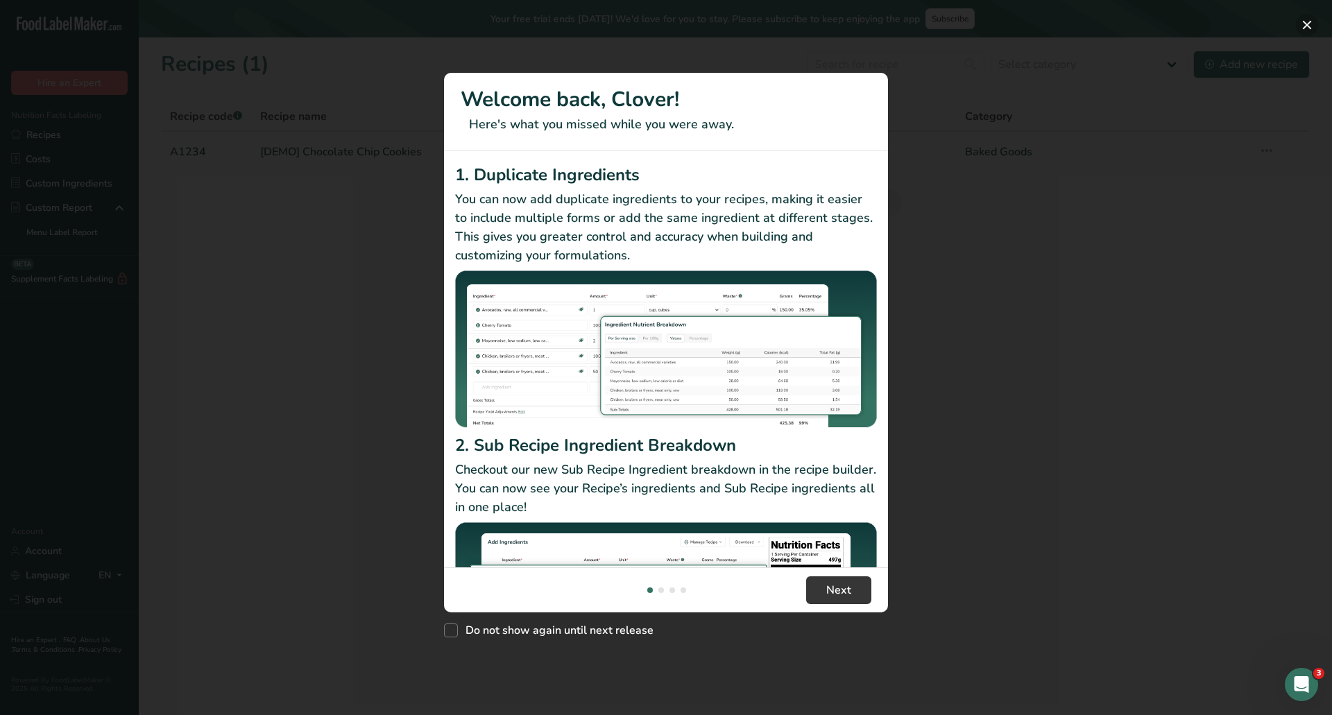
drag, startPoint x: 1302, startPoint y: 28, endPoint x: 1210, endPoint y: 91, distance: 111.4
click at [1302, 30] on button "New Features" at bounding box center [1307, 25] width 22 height 22
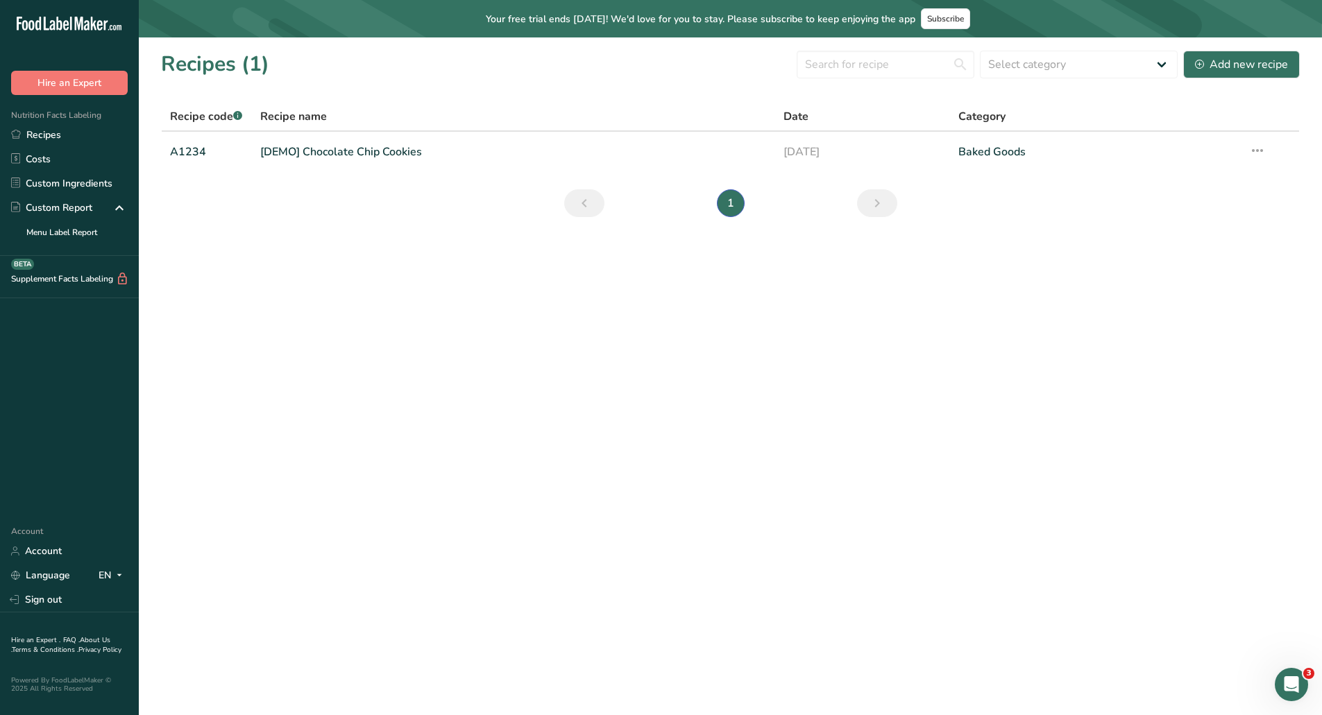
click at [652, 403] on main "Your free trial ends in 14 days! We'd love for you to stay. Please subscribe to…" at bounding box center [661, 357] width 1322 height 715
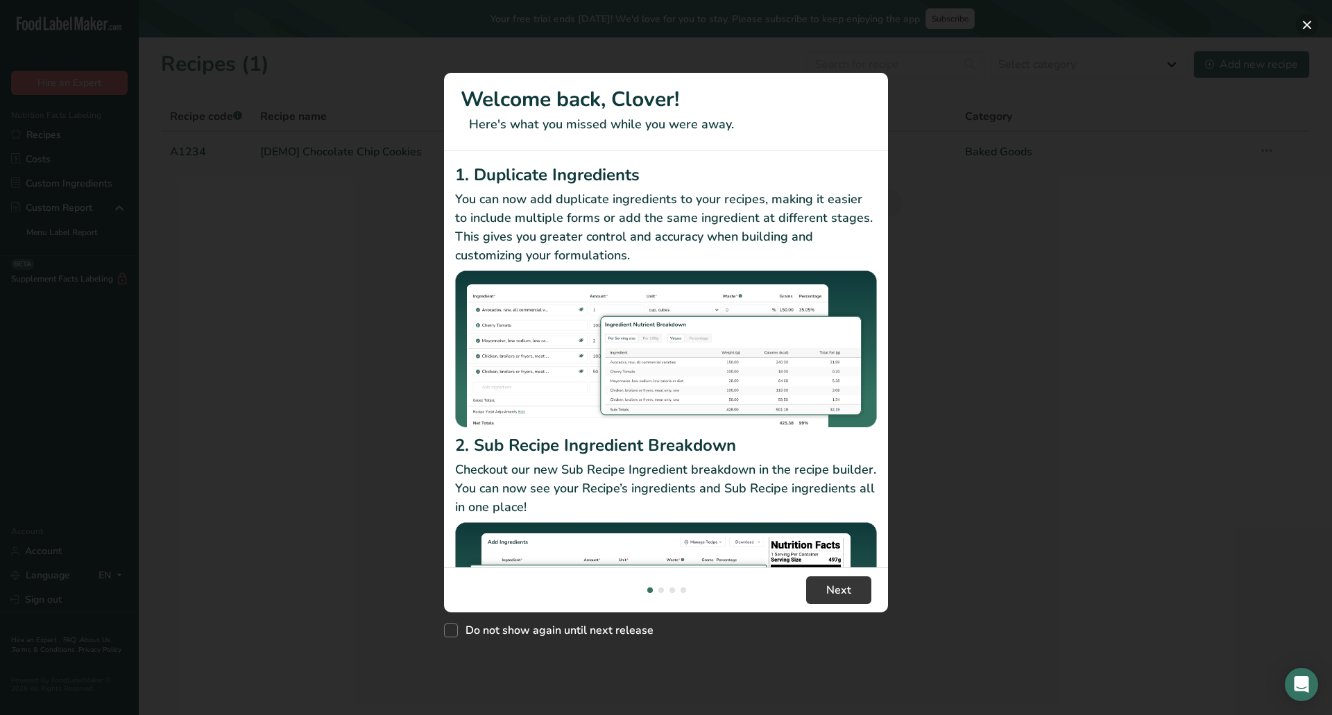
click at [1310, 25] on button "New Features" at bounding box center [1307, 25] width 22 height 22
